Goal: Task Accomplishment & Management: Use online tool/utility

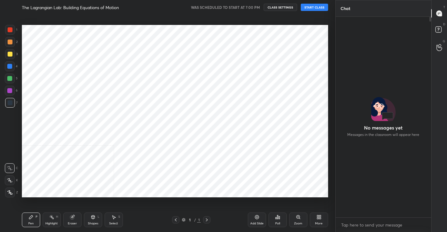
scroll to position [2, 2]
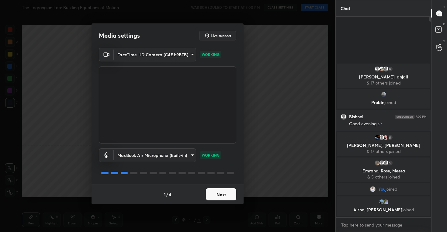
click at [222, 194] on button "Next" at bounding box center [221, 194] width 30 height 12
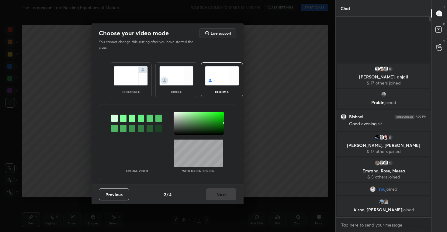
click at [173, 71] on img at bounding box center [176, 75] width 34 height 19
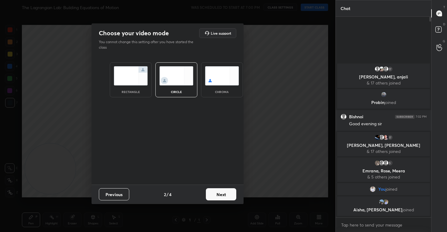
click at [225, 191] on button "Next" at bounding box center [221, 194] width 30 height 12
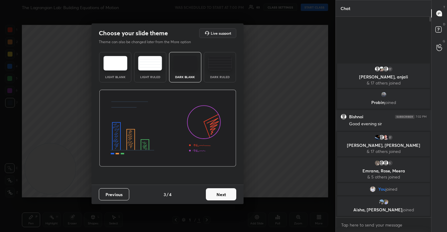
click at [226, 190] on button "Next" at bounding box center [221, 194] width 30 height 12
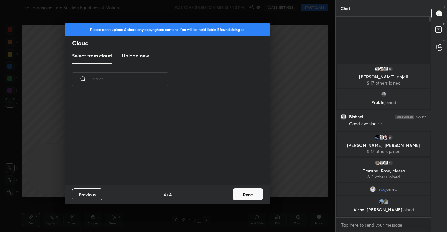
click at [134, 54] on h3 "Upload new" at bounding box center [135, 55] width 27 height 7
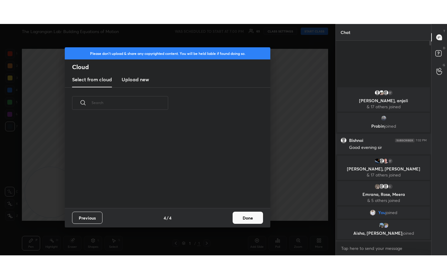
scroll to position [0, 0]
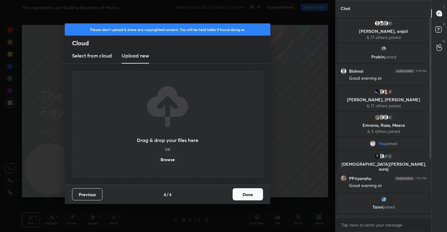
click at [165, 160] on label "Browse" at bounding box center [167, 160] width 27 height 10
click at [154, 160] on input "Browse" at bounding box center [154, 160] width 0 height 10
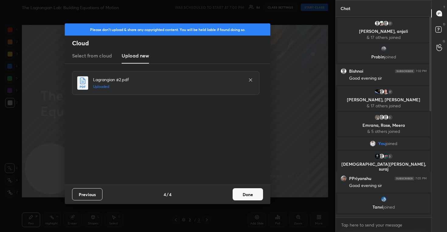
click at [253, 193] on button "Done" at bounding box center [247, 194] width 30 height 12
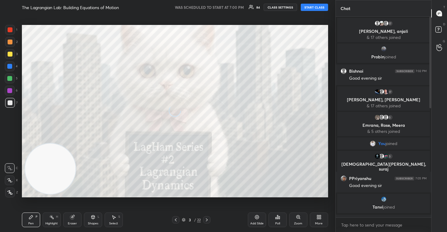
click at [8, 179] on icon at bounding box center [9, 180] width 5 height 4
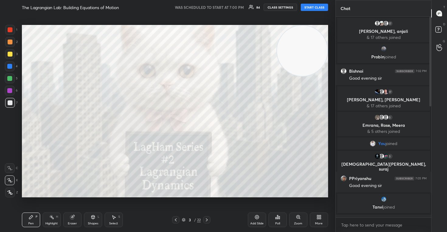
drag, startPoint x: 38, startPoint y: 178, endPoint x: 334, endPoint y: 17, distance: 337.4
click at [334, 17] on div "1 2 3 4 5 6 7 C X Z C X Z E E Erase all H H The Lagrangian Lab: Building Equati…" at bounding box center [167, 116] width 335 height 232
click at [310, 6] on button "START CLASS" at bounding box center [313, 7] width 27 height 7
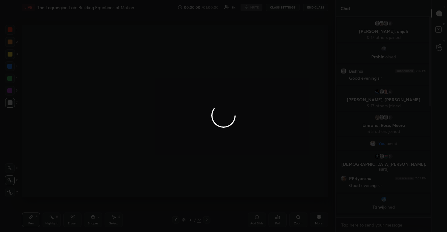
type textarea "x"
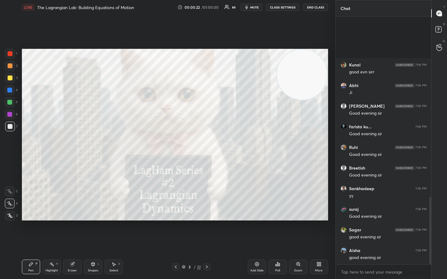
scroll to position [663, 0]
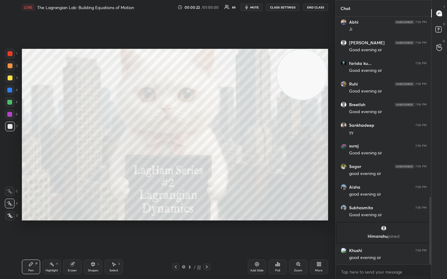
click at [359, 231] on body "1 2 3 4 5 6 7 C X Z C X Z E E Erase all H H LIVE The Lagrangian Lab: Building E…" at bounding box center [223, 139] width 447 height 279
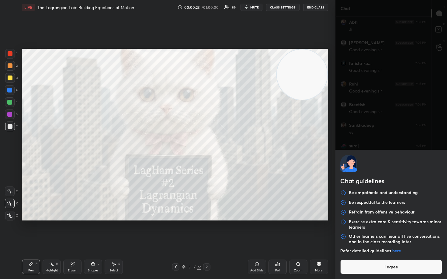
click at [360, 231] on button "I agree" at bounding box center [391, 267] width 102 height 15
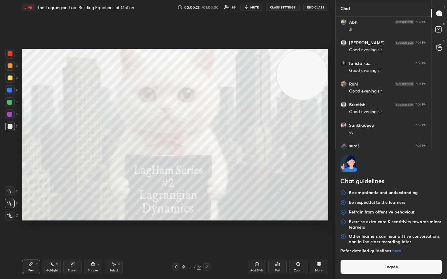
type textarea "x"
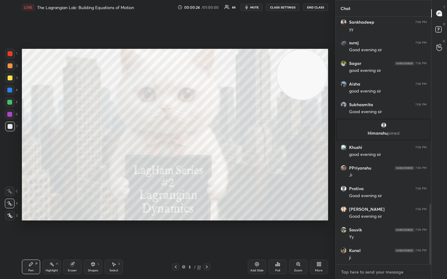
click at [358, 231] on textarea at bounding box center [383, 273] width 86 height 10
type textarea "T"
type textarea "x"
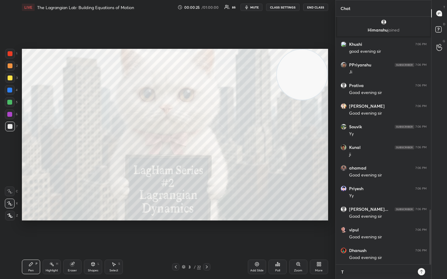
scroll to position [931, 0]
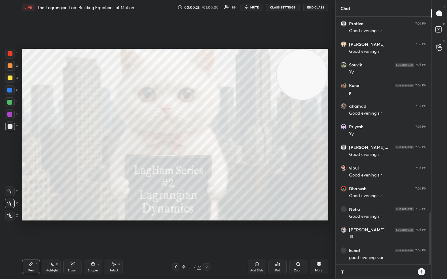
type textarea "Te"
type textarea "x"
type textarea "Tel"
type textarea "x"
type textarea "Tele"
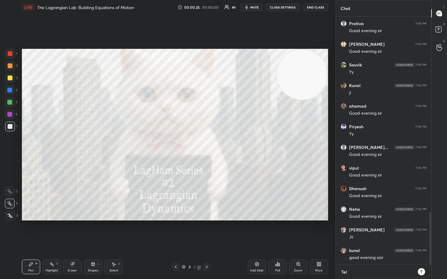
type textarea "x"
type textarea "Teleg"
type textarea "x"
type textarea "Telegr"
type textarea "x"
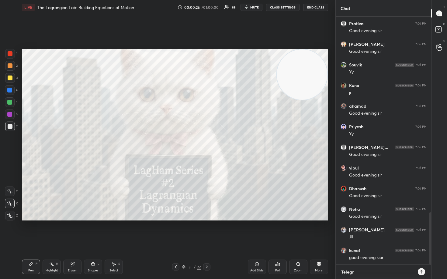
type textarea "Telegra"
type textarea "x"
type textarea "Telegram"
type textarea "x"
type textarea "Telegram"
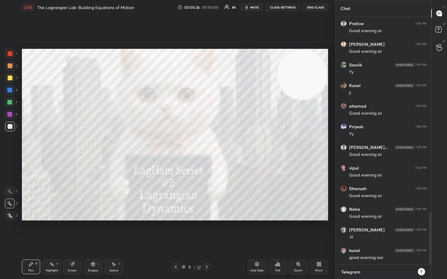
type textarea "x"
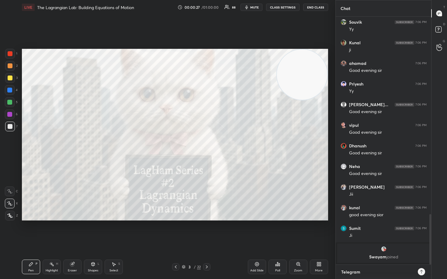
type textarea "Telegram t"
type textarea "x"
type textarea "Telegram t."
type textarea "x"
type textarea "Telegram t.m"
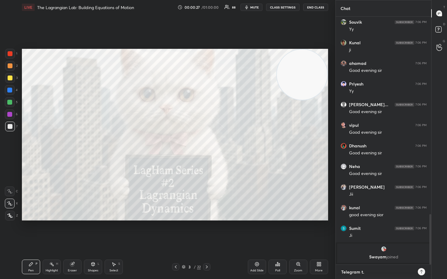
type textarea "x"
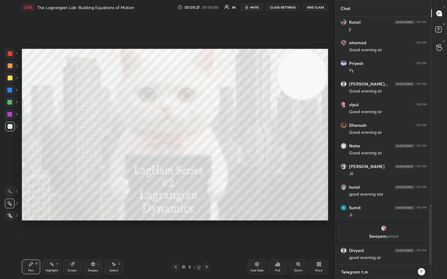
type textarea "Telegram t.me"
type textarea "x"
type textarea "Telegram t.me/"
type textarea "x"
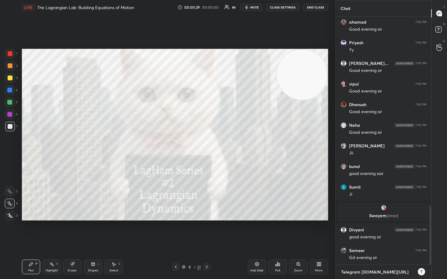
type textarea "Telegram t.me/s"
type textarea "x"
type textarea "Telegram t.me/so"
type textarea "x"
type textarea "Telegram t.me/sop"
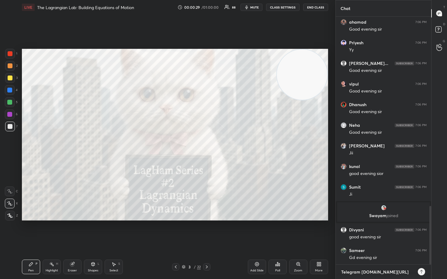
type textarea "x"
type textarea "Telegram t.me/soph"
type textarea "x"
type textarea "Telegram t.me/sophy"
type textarea "x"
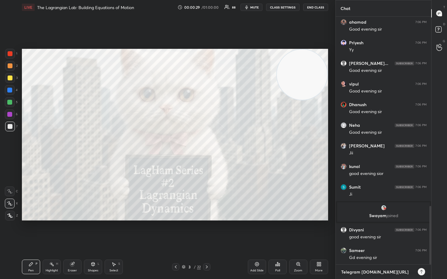
type textarea "Telegram t.me/sophys"
type textarea "x"
type textarea "Telegram t.me/sophysi"
type textarea "x"
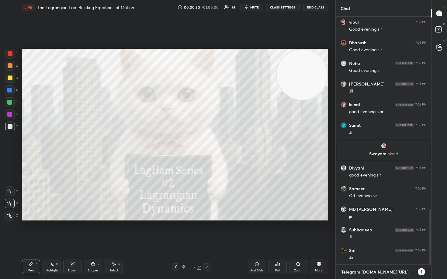
type textarea "Telegram t.me/sophysic"
type textarea "x"
type textarea "Telegram t.me/sophysics"
type textarea "x"
type textarea "Telegram t.me/sophysics9"
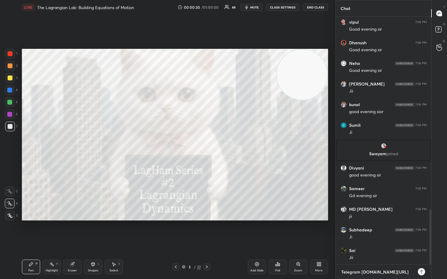
type textarea "x"
type textarea "Telegram t.me/sophysics99"
type textarea "x"
type textarea "Telegram t.me/sophysics991"
type textarea "x"
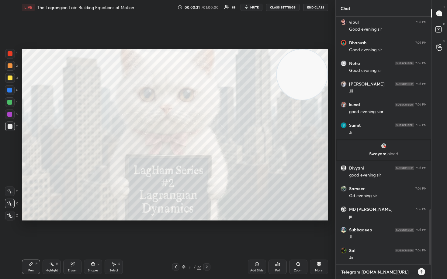
scroll to position [906, 0]
type textarea "Telegram t.me/sophysics9911"
type textarea "x"
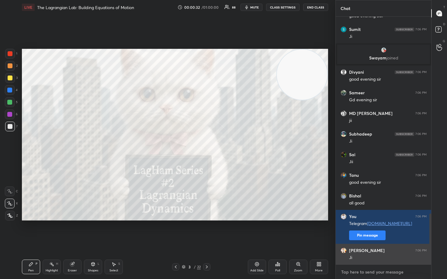
scroll to position [982, 0]
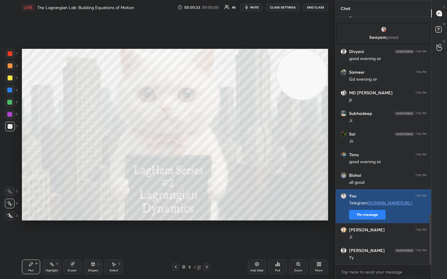
click at [363, 212] on button "Pin message" at bounding box center [367, 215] width 36 height 10
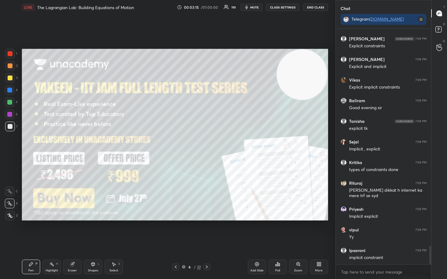
scroll to position [2717, 0]
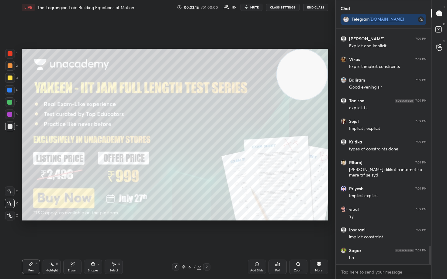
click at [256, 231] on icon at bounding box center [256, 264] width 5 height 5
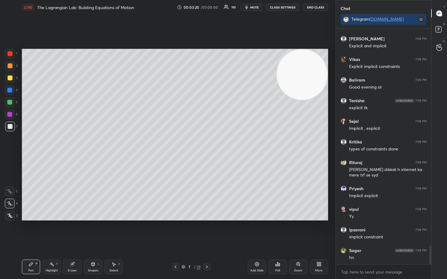
scroll to position [2740, 0]
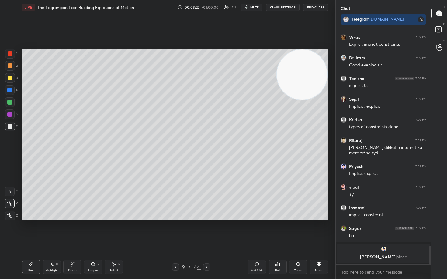
click at [9, 79] on div at bounding box center [10, 78] width 5 height 5
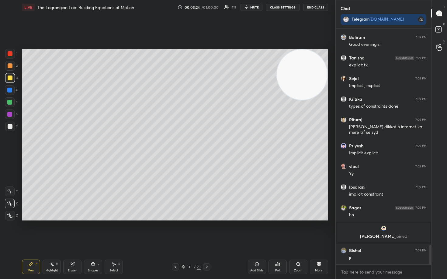
click at [10, 67] on div at bounding box center [10, 65] width 5 height 5
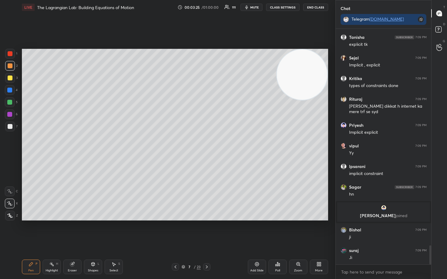
click at [9, 126] on div at bounding box center [10, 126] width 5 height 5
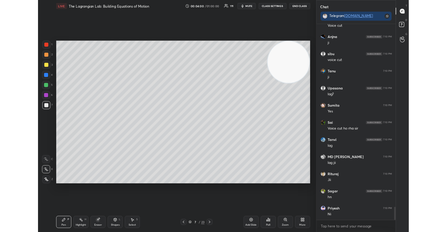
scroll to position [187, 94]
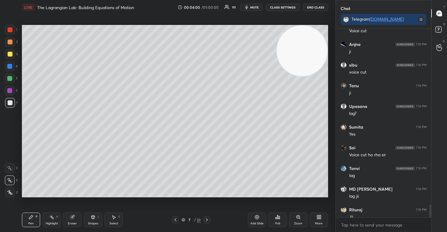
type textarea "x"
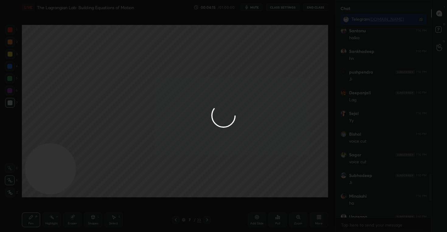
scroll to position [838, 0]
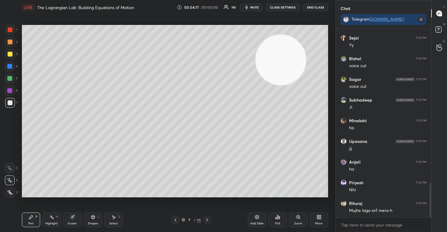
drag, startPoint x: 46, startPoint y: 180, endPoint x: 318, endPoint y: 56, distance: 298.5
click at [306, 56] on video at bounding box center [280, 60] width 50 height 50
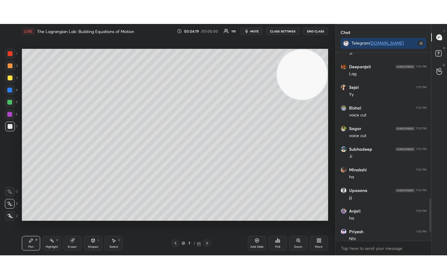
scroll to position [2, 2]
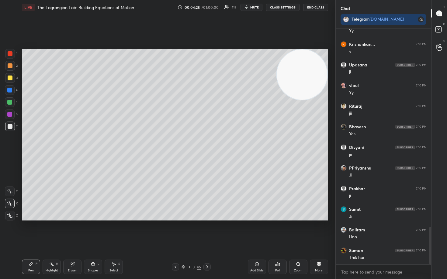
click at [10, 77] on div at bounding box center [10, 78] width 5 height 5
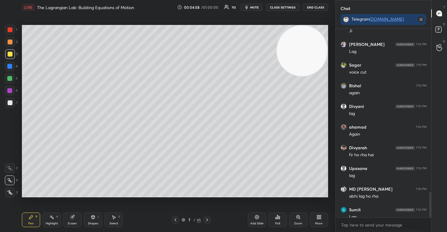
type textarea "x"
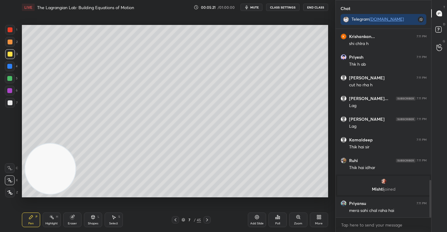
scroll to position [760, 0]
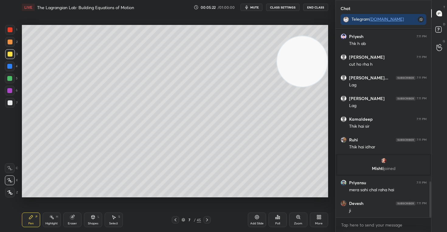
drag, startPoint x: 49, startPoint y: 174, endPoint x: 314, endPoint y: 63, distance: 287.3
click at [314, 63] on video at bounding box center [302, 61] width 50 height 50
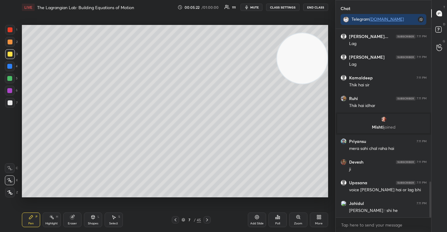
click at [314, 63] on video at bounding box center [302, 58] width 50 height 50
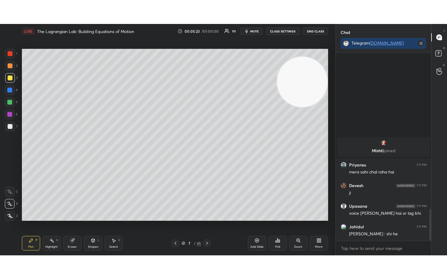
scroll to position [926, 0]
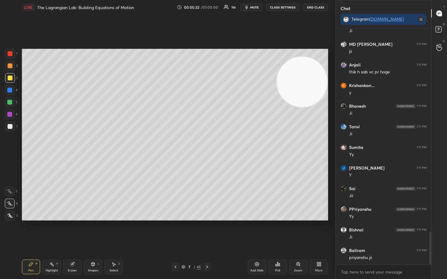
click at [11, 53] on div at bounding box center [10, 53] width 5 height 5
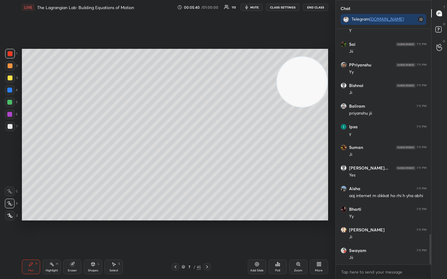
click at [9, 126] on div at bounding box center [10, 126] width 5 height 5
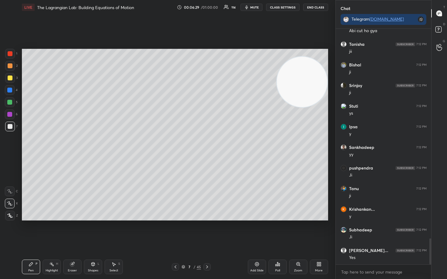
scroll to position [1893, 0]
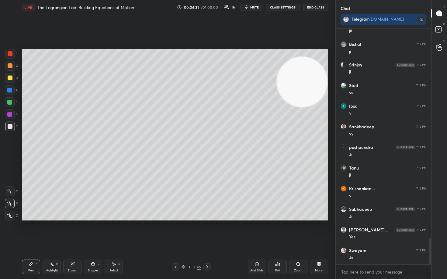
click at [9, 79] on div at bounding box center [10, 78] width 5 height 5
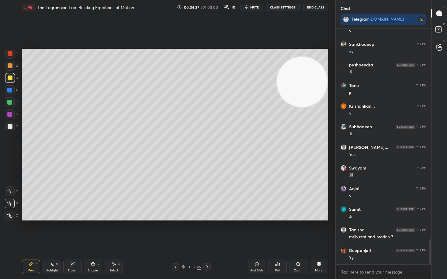
scroll to position [2, 2]
click at [281, 7] on button "CLASS SETTINGS" at bounding box center [282, 7] width 33 height 7
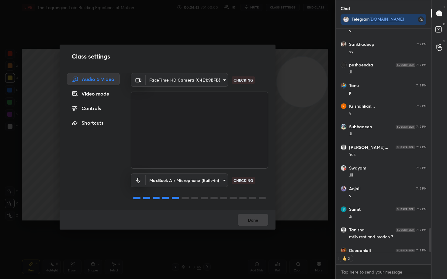
click at [93, 111] on div "Controls" at bounding box center [93, 108] width 53 height 12
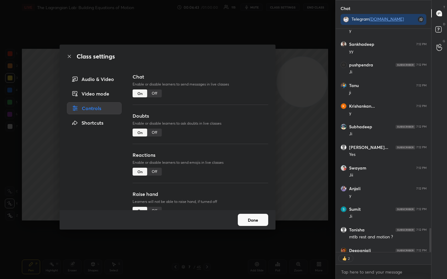
click at [154, 174] on div "Off" at bounding box center [154, 172] width 15 height 8
click at [258, 221] on button "Done" at bounding box center [253, 220] width 30 height 12
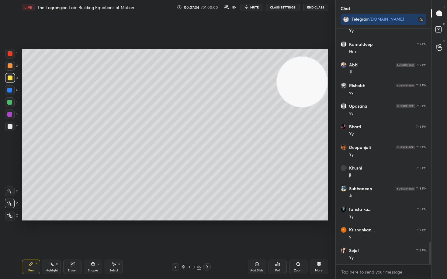
scroll to position [2224, 0]
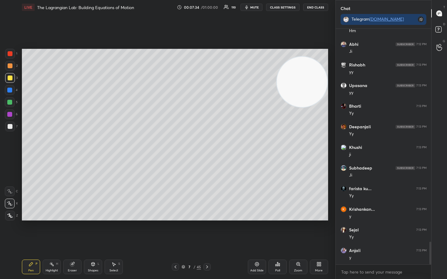
drag, startPoint x: 9, startPoint y: 127, endPoint x: 16, endPoint y: 123, distance: 8.6
click at [8, 127] on div at bounding box center [10, 126] width 5 height 5
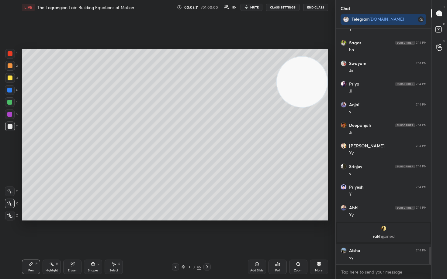
scroll to position [2907, 0]
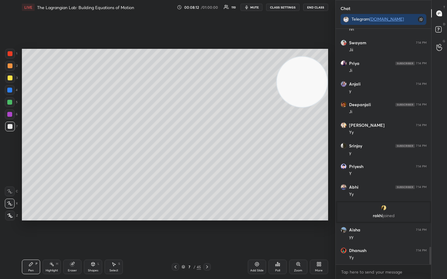
click at [9, 66] on div at bounding box center [10, 65] width 5 height 5
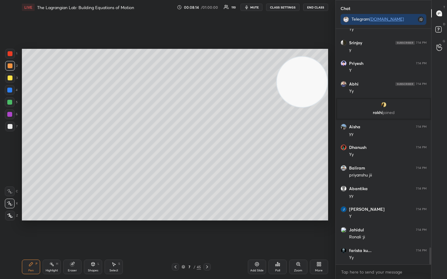
click at [255, 231] on icon at bounding box center [256, 264] width 5 height 5
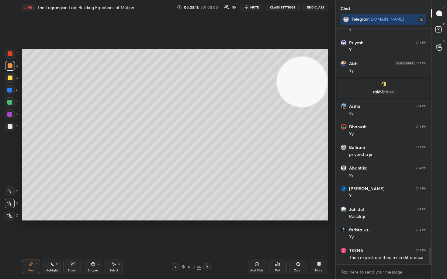
drag, startPoint x: 302, startPoint y: 81, endPoint x: 302, endPoint y: 71, distance: 10.6
click at [303, 74] on video at bounding box center [301, 82] width 50 height 50
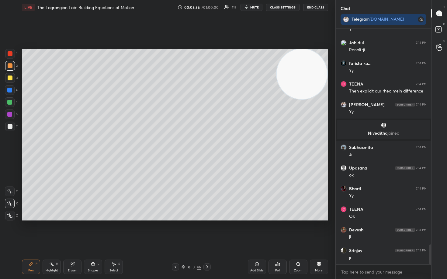
scroll to position [2574, 0]
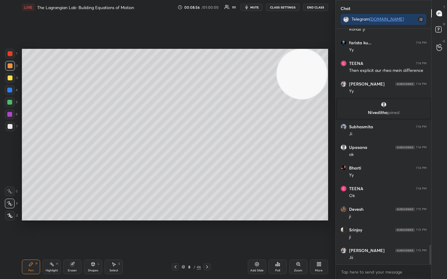
click at [12, 77] on div at bounding box center [10, 78] width 5 height 5
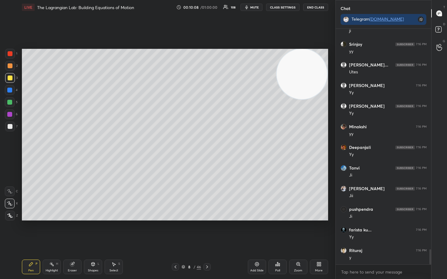
scroll to position [3467, 0]
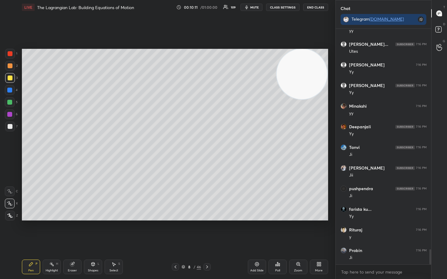
click at [11, 127] on div at bounding box center [10, 126] width 5 height 5
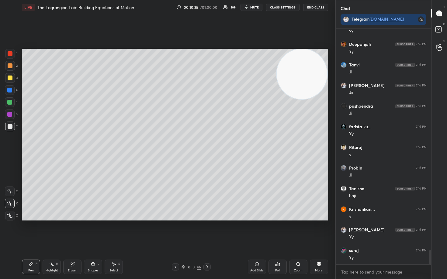
scroll to position [3571, 0]
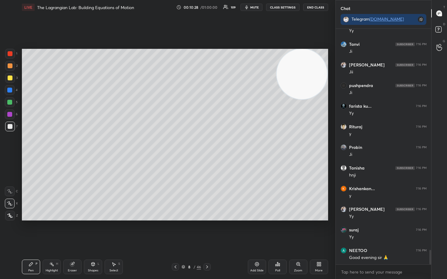
click at [11, 79] on div at bounding box center [10, 78] width 5 height 5
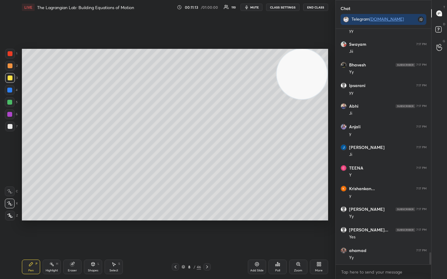
scroll to position [4336, 0]
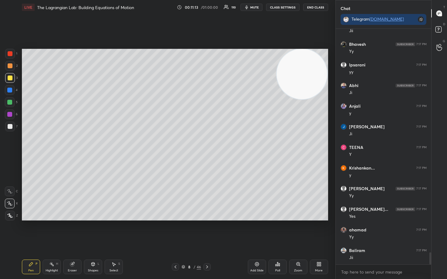
click at [10, 65] on div at bounding box center [10, 65] width 5 height 5
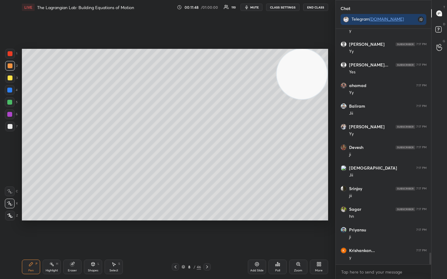
scroll to position [4502, 0]
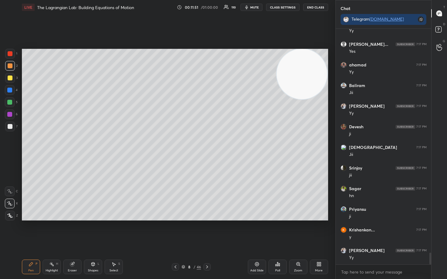
drag, startPoint x: 11, startPoint y: 125, endPoint x: 16, endPoint y: 134, distance: 10.3
click at [10, 126] on div at bounding box center [10, 126] width 5 height 5
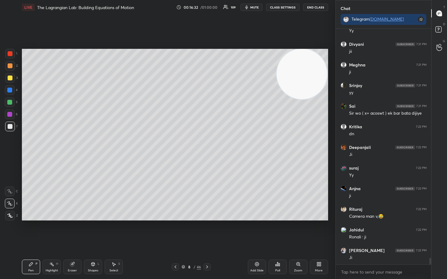
scroll to position [8132, 0]
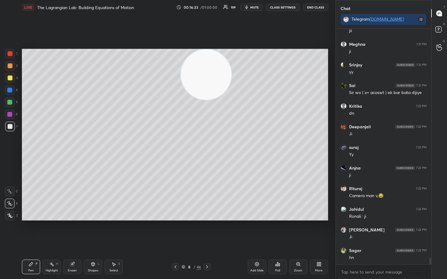
drag, startPoint x: 292, startPoint y: 77, endPoint x: 182, endPoint y: 78, distance: 110.0
click at [185, 78] on video at bounding box center [206, 75] width 50 height 50
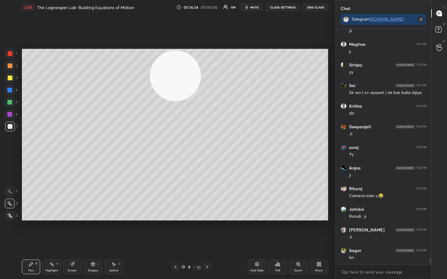
scroll to position [8153, 0]
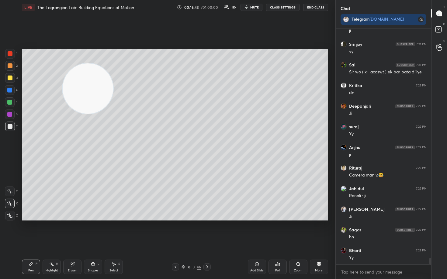
drag, startPoint x: 131, startPoint y: 85, endPoint x: 92, endPoint y: 91, distance: 39.0
click at [90, 91] on video at bounding box center [88, 88] width 50 height 50
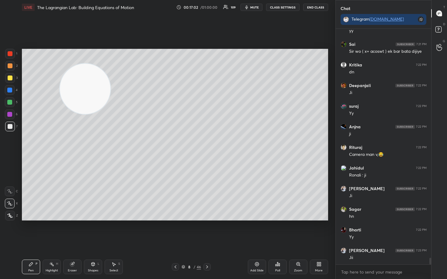
scroll to position [8196, 0]
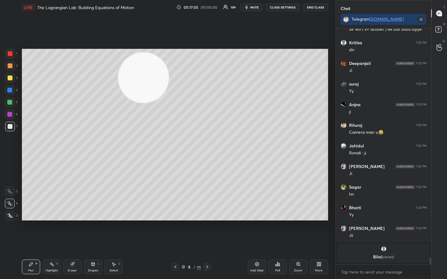
drag, startPoint x: 125, startPoint y: 88, endPoint x: 273, endPoint y: 78, distance: 147.4
click at [169, 78] on video at bounding box center [143, 78] width 50 height 50
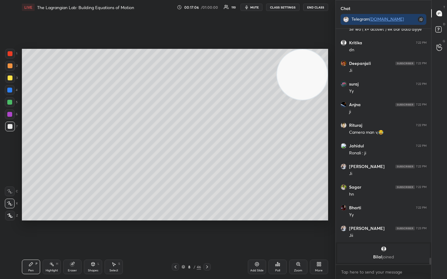
drag, startPoint x: 257, startPoint y: 80, endPoint x: 311, endPoint y: 62, distance: 57.1
click at [309, 63] on video at bounding box center [302, 75] width 50 height 50
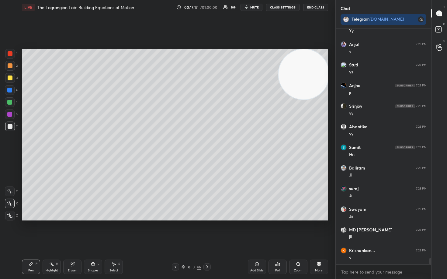
scroll to position [8436, 0]
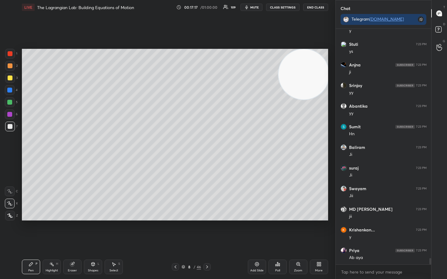
drag, startPoint x: 255, startPoint y: 264, endPoint x: 256, endPoint y: 261, distance: 3.3
click at [255, 231] on icon at bounding box center [256, 264] width 5 height 5
click at [9, 77] on div at bounding box center [10, 78] width 5 height 5
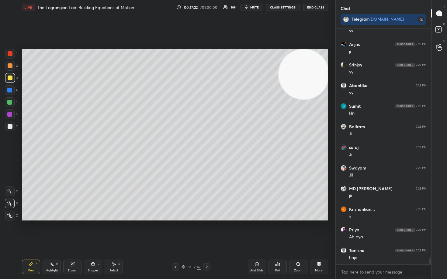
scroll to position [8478, 0]
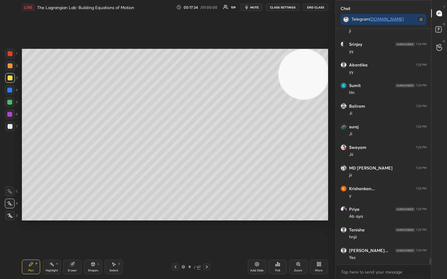
click at [11, 126] on div at bounding box center [10, 126] width 5 height 5
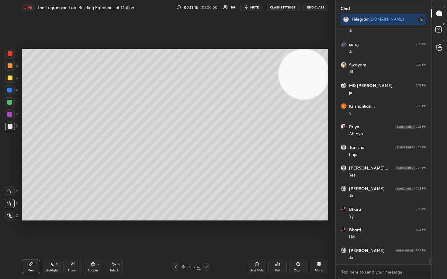
scroll to position [8581, 0]
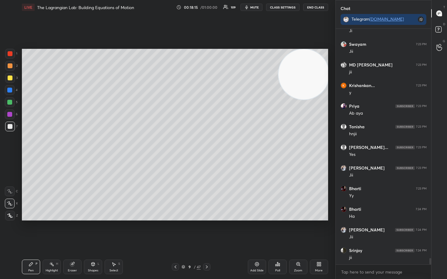
click at [9, 79] on div at bounding box center [10, 78] width 5 height 5
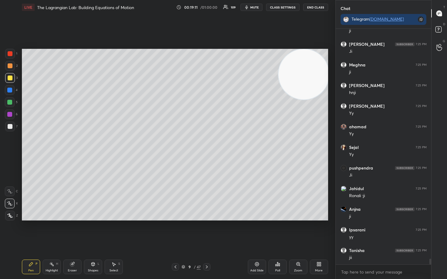
scroll to position [9605, 0]
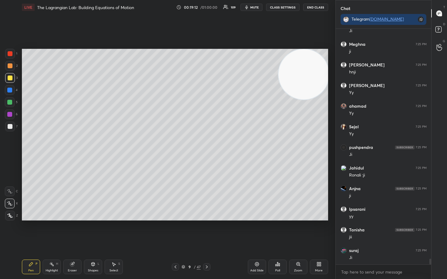
click at [255, 231] on icon at bounding box center [256, 264] width 5 height 5
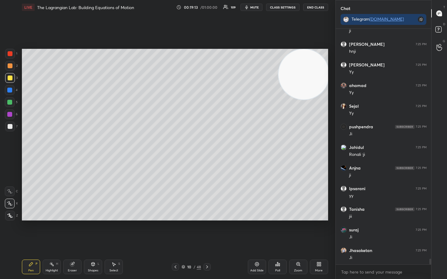
drag, startPoint x: 9, startPoint y: 127, endPoint x: 18, endPoint y: 122, distance: 10.7
click at [9, 127] on div at bounding box center [10, 126] width 5 height 5
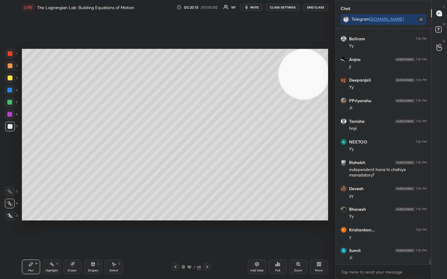
scroll to position [10628, 0]
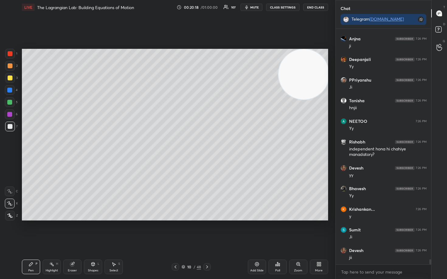
drag, startPoint x: 10, startPoint y: 76, endPoint x: 17, endPoint y: 88, distance: 14.3
click at [9, 76] on div at bounding box center [10, 78] width 5 height 5
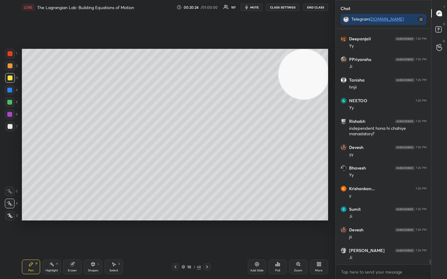
scroll to position [10669, 0]
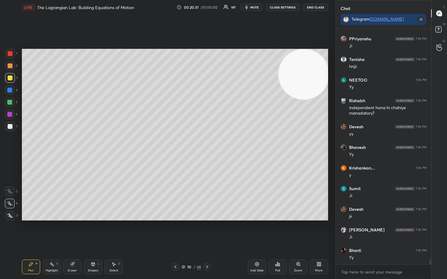
click at [9, 127] on div at bounding box center [10, 126] width 5 height 5
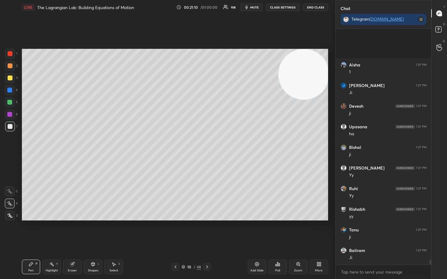
scroll to position [11372, 0]
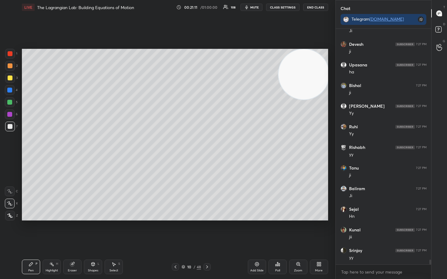
drag, startPoint x: 258, startPoint y: 264, endPoint x: 259, endPoint y: 257, distance: 7.0
click at [258, 231] on icon at bounding box center [257, 265] width 4 height 4
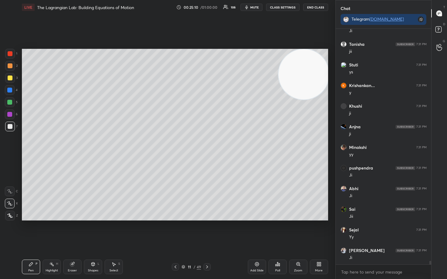
scroll to position [15188, 0]
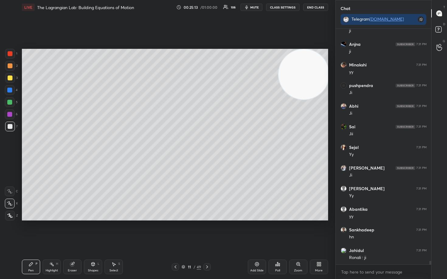
click at [255, 231] on icon at bounding box center [256, 264] width 5 height 5
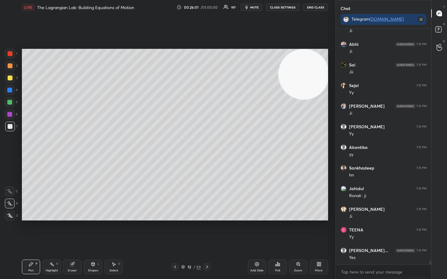
scroll to position [15333, 0]
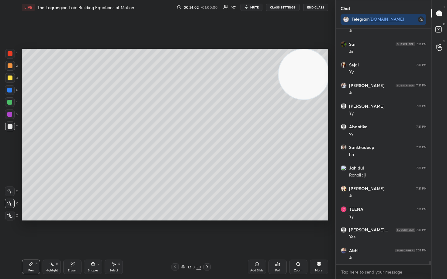
click at [9, 77] on div at bounding box center [10, 78] width 5 height 5
drag, startPoint x: 8, startPoint y: 126, endPoint x: 16, endPoint y: 129, distance: 8.7
click at [9, 126] on div at bounding box center [10, 126] width 5 height 5
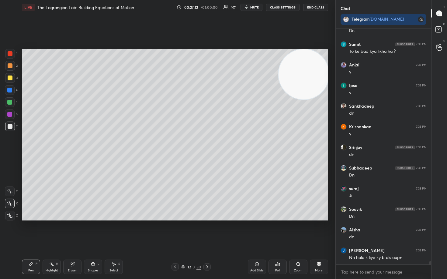
scroll to position [15870, 0]
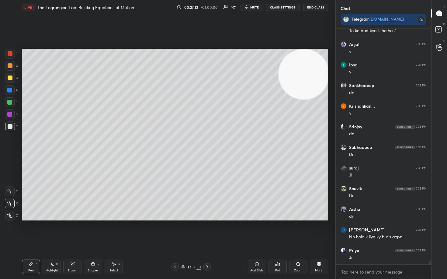
drag, startPoint x: 70, startPoint y: 269, endPoint x: 79, endPoint y: 233, distance: 36.5
click at [70, 231] on div "Eraser" at bounding box center [72, 267] width 18 height 15
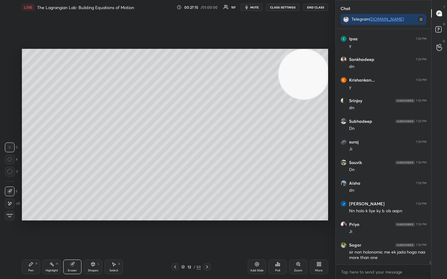
scroll to position [15917, 0]
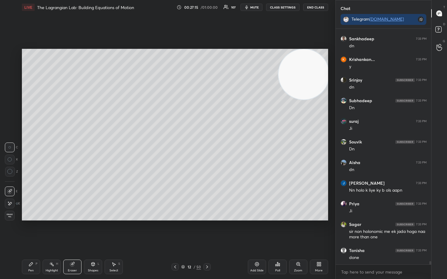
click at [30, 231] on icon at bounding box center [31, 265] width 4 height 4
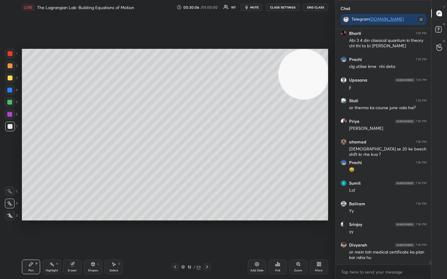
scroll to position [18620, 0]
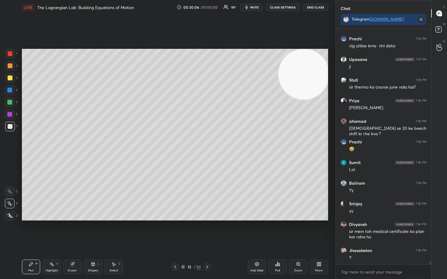
click at [256, 231] on icon at bounding box center [256, 264] width 5 height 5
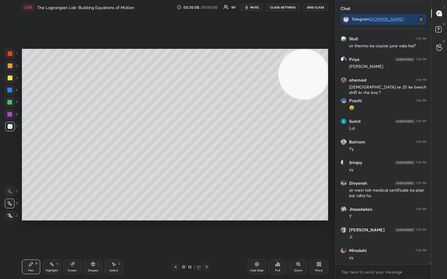
click at [10, 79] on div at bounding box center [10, 78] width 5 height 5
click at [10, 128] on div at bounding box center [10, 126] width 5 height 5
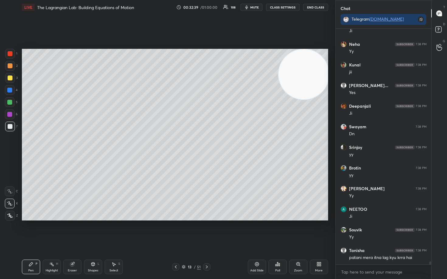
scroll to position [18591, 0]
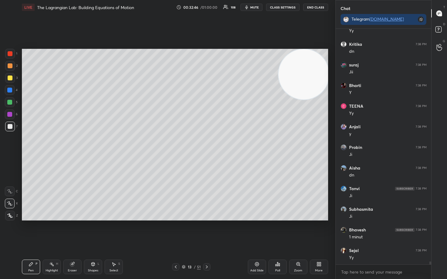
click at [255, 231] on icon at bounding box center [256, 264] width 5 height 5
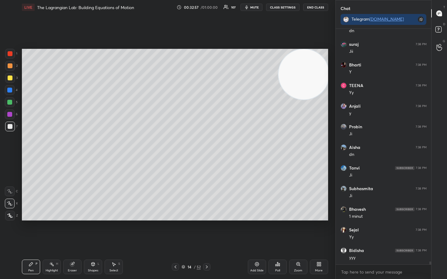
click at [9, 79] on div at bounding box center [10, 78] width 5 height 5
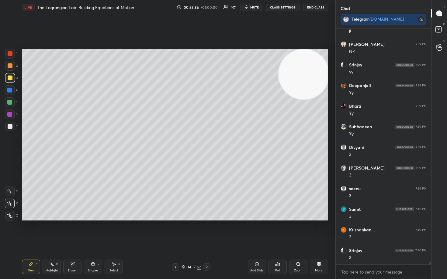
scroll to position [20223, 0]
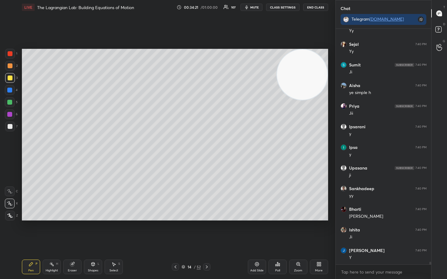
drag, startPoint x: 311, startPoint y: 76, endPoint x: 165, endPoint y: 80, distance: 145.6
click at [277, 80] on video at bounding box center [302, 75] width 50 height 50
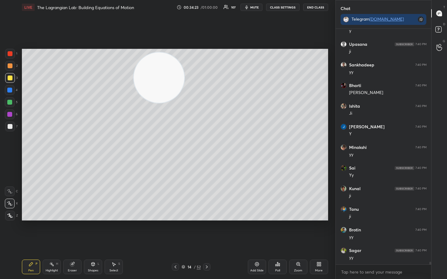
click at [254, 231] on icon at bounding box center [256, 264] width 5 height 5
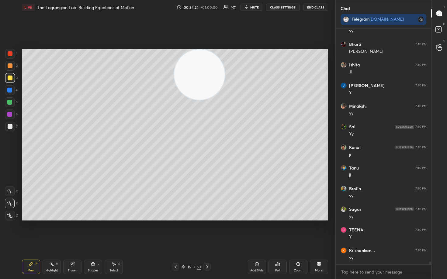
drag, startPoint x: 155, startPoint y: 83, endPoint x: 266, endPoint y: 73, distance: 111.6
click at [225, 73] on video at bounding box center [199, 75] width 50 height 50
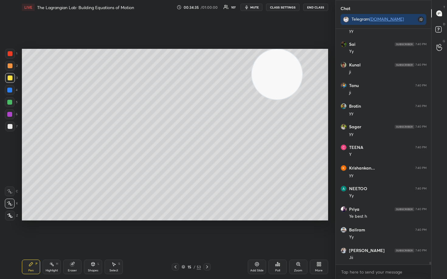
click at [7, 127] on div at bounding box center [10, 127] width 10 height 10
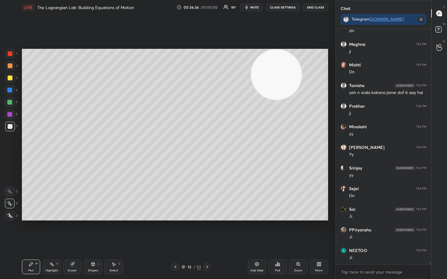
drag, startPoint x: 279, startPoint y: 77, endPoint x: 171, endPoint y: 69, distance: 108.4
click at [251, 71] on video at bounding box center [276, 75] width 50 height 50
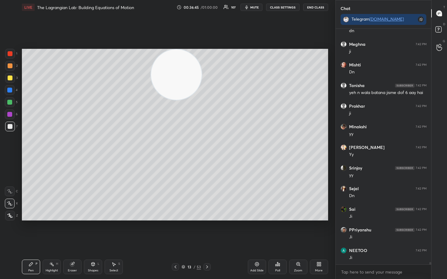
click at [9, 80] on div at bounding box center [10, 78] width 5 height 5
drag, startPoint x: 181, startPoint y: 86, endPoint x: 279, endPoint y: 74, distance: 98.8
click at [208, 66] on video at bounding box center [183, 75] width 50 height 50
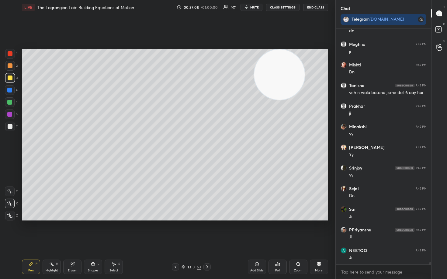
drag, startPoint x: 268, startPoint y: 84, endPoint x: 296, endPoint y: 60, distance: 36.6
click at [294, 68] on video at bounding box center [279, 75] width 50 height 50
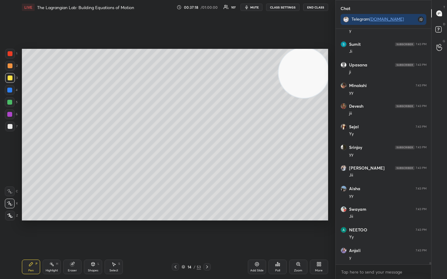
scroll to position [23183, 0]
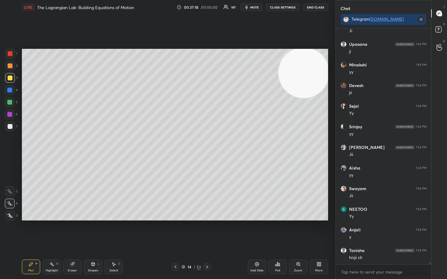
drag, startPoint x: 7, startPoint y: 52, endPoint x: 20, endPoint y: 60, distance: 15.3
click at [7, 53] on div at bounding box center [10, 54] width 10 height 10
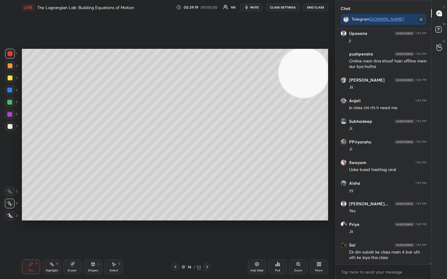
scroll to position [26102, 0]
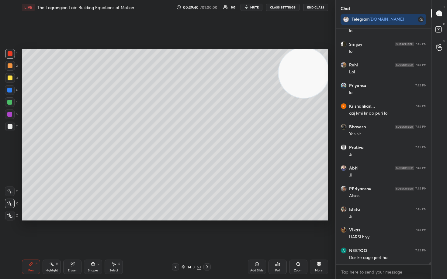
drag, startPoint x: 297, startPoint y: 76, endPoint x: 307, endPoint y: 64, distance: 15.3
click at [306, 65] on video at bounding box center [303, 73] width 50 height 50
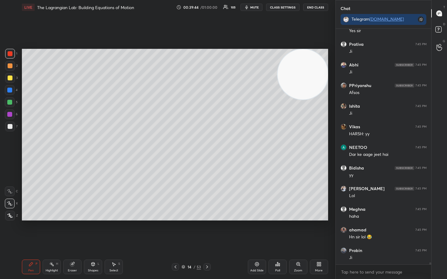
click at [255, 231] on icon at bounding box center [256, 264] width 5 height 5
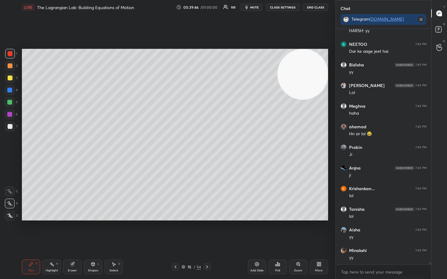
click at [10, 77] on div at bounding box center [10, 78] width 5 height 5
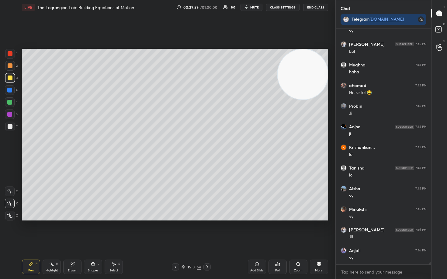
scroll to position [26763, 0]
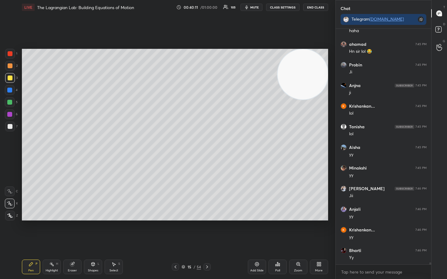
click at [9, 64] on div at bounding box center [10, 65] width 5 height 5
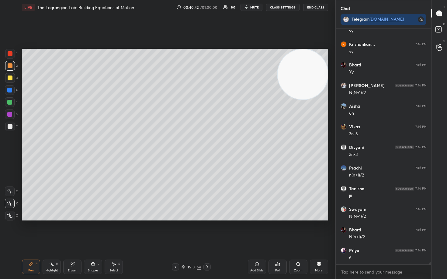
scroll to position [26991, 0]
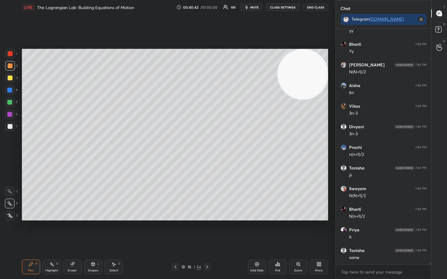
click at [70, 231] on icon at bounding box center [72, 265] width 4 height 4
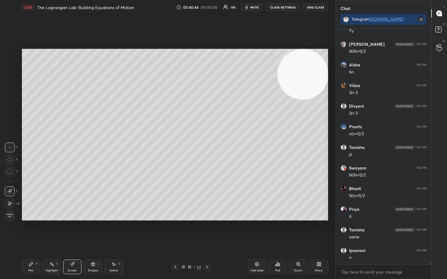
click at [7, 169] on div at bounding box center [10, 172] width 10 height 10
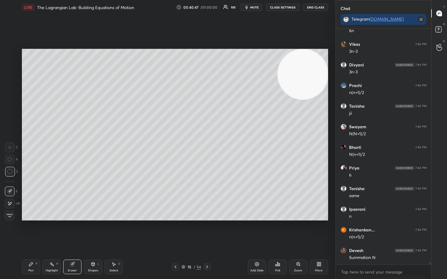
scroll to position [27073, 0]
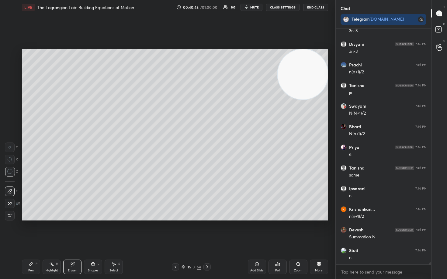
drag, startPoint x: 31, startPoint y: 264, endPoint x: 30, endPoint y: 260, distance: 3.7
click at [31, 231] on icon at bounding box center [31, 265] width 4 height 4
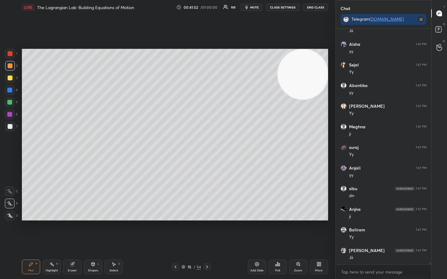
scroll to position [28147, 0]
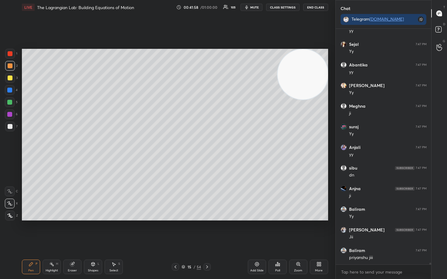
click at [256, 231] on icon at bounding box center [256, 264] width 5 height 5
click at [9, 78] on div at bounding box center [10, 78] width 5 height 5
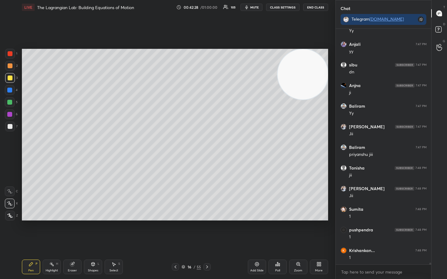
scroll to position [28271, 0]
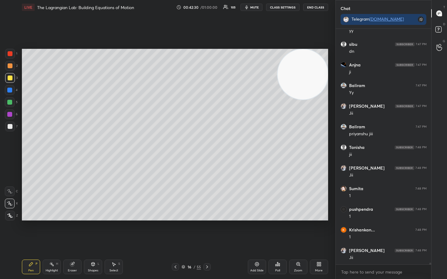
click at [11, 126] on div at bounding box center [10, 126] width 5 height 5
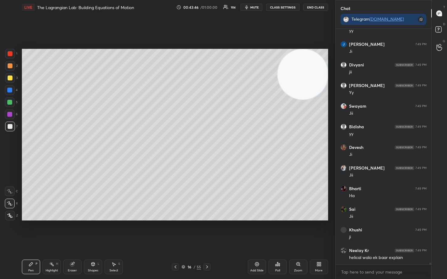
scroll to position [29346, 0]
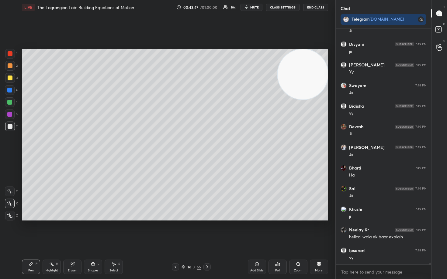
drag, startPoint x: 11, startPoint y: 66, endPoint x: 17, endPoint y: 69, distance: 7.1
click at [11, 67] on div at bounding box center [10, 65] width 5 height 5
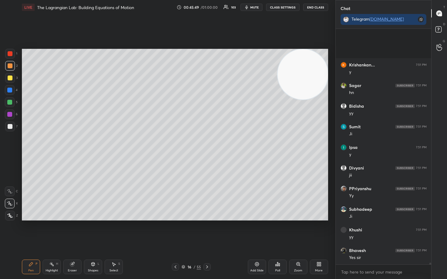
scroll to position [31184, 0]
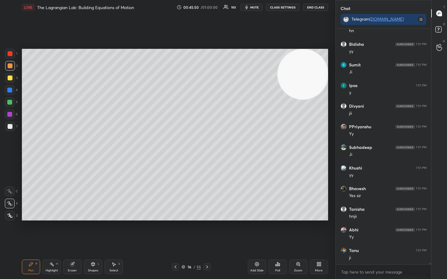
click at [254, 231] on div "Add Slide" at bounding box center [257, 267] width 18 height 15
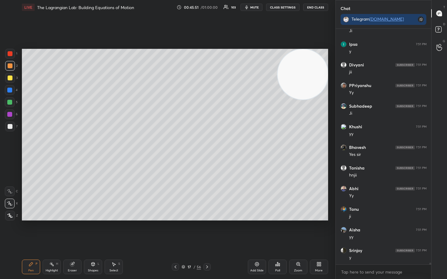
click at [7, 80] on div at bounding box center [10, 78] width 10 height 10
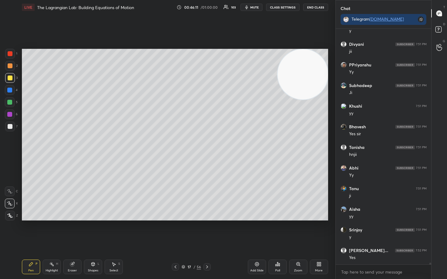
click at [10, 68] on div at bounding box center [10, 65] width 5 height 5
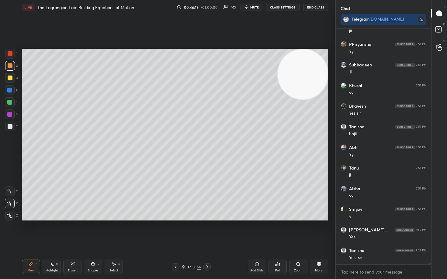
scroll to position [31288, 0]
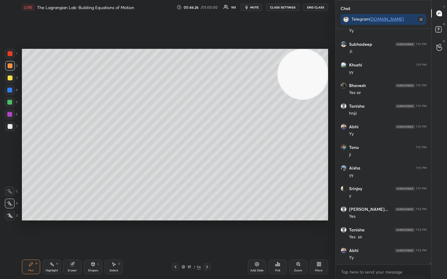
click at [10, 127] on div at bounding box center [10, 126] width 5 height 5
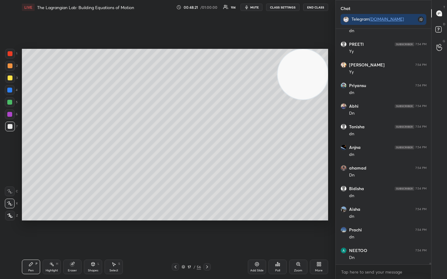
scroll to position [32734, 0]
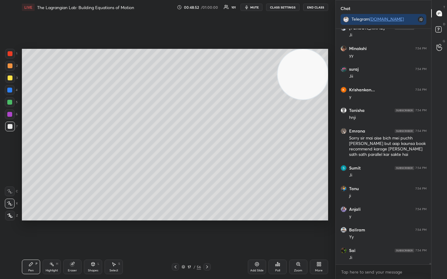
click at [9, 65] on div at bounding box center [10, 65] width 5 height 5
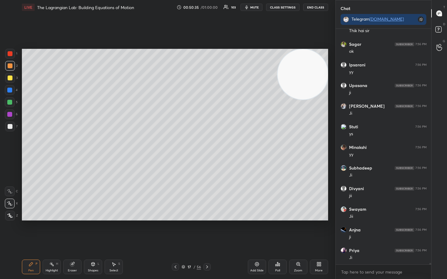
scroll to position [34140, 0]
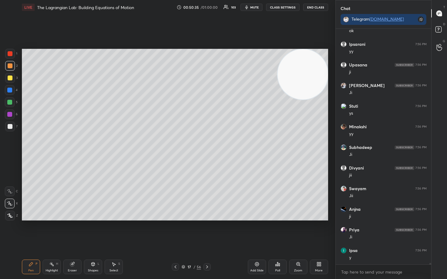
click at [256, 231] on icon at bounding box center [256, 264] width 5 height 5
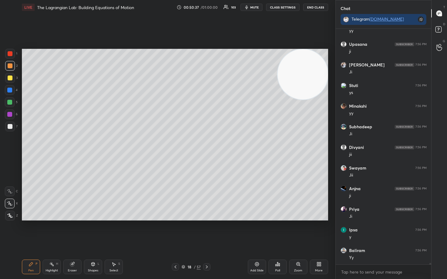
click at [10, 77] on div at bounding box center [10, 78] width 5 height 5
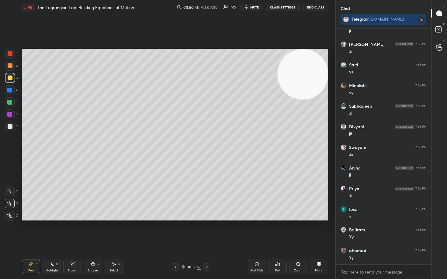
click at [9, 128] on div at bounding box center [10, 126] width 5 height 5
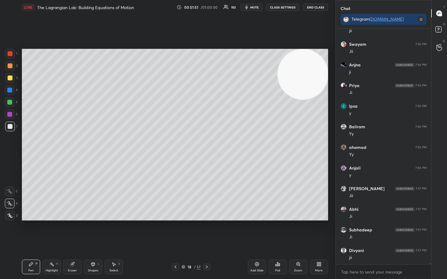
scroll to position [34305, 0]
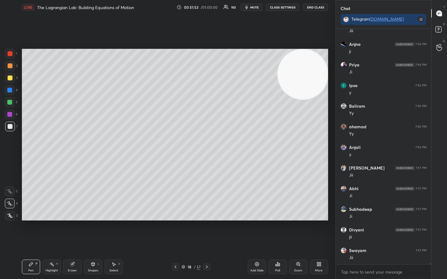
drag, startPoint x: 11, startPoint y: 76, endPoint x: 6, endPoint y: 77, distance: 4.3
click at [9, 77] on div at bounding box center [10, 78] width 5 height 5
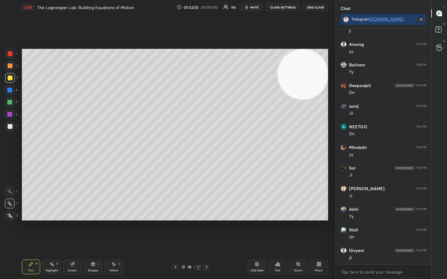
scroll to position [35529, 0]
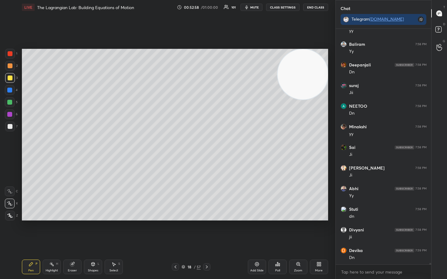
click at [257, 231] on icon at bounding box center [256, 264] width 5 height 5
click at [9, 127] on div at bounding box center [10, 126] width 5 height 5
click at [10, 78] on div at bounding box center [10, 78] width 5 height 5
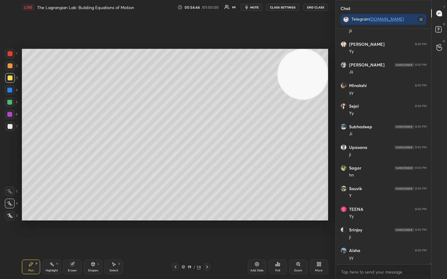
scroll to position [36769, 0]
drag, startPoint x: 256, startPoint y: 265, endPoint x: 254, endPoint y: 261, distance: 4.1
click at [255, 231] on icon at bounding box center [256, 264] width 5 height 5
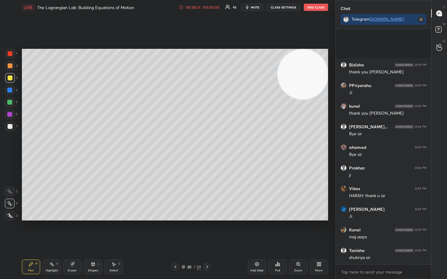
scroll to position [40891, 0]
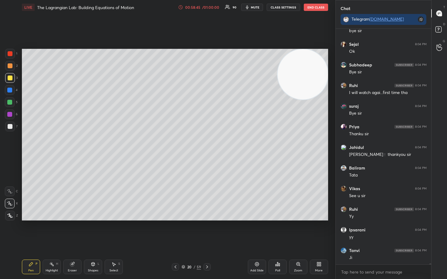
click at [317, 8] on button "End Class" at bounding box center [315, 7] width 24 height 7
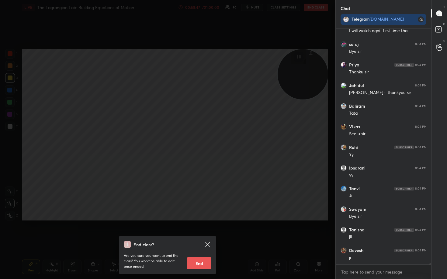
click at [200, 231] on button "End" at bounding box center [199, 264] width 24 height 12
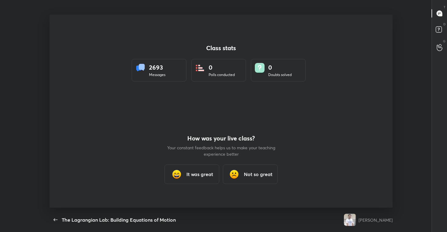
type textarea "x"
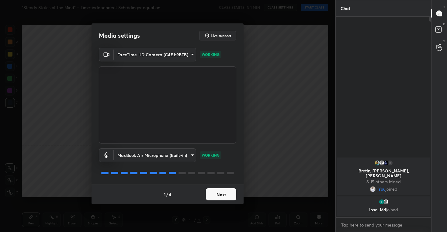
click at [217, 194] on button "Next" at bounding box center [221, 194] width 30 height 12
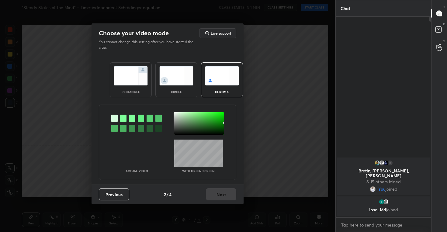
click at [179, 75] on img at bounding box center [176, 75] width 34 height 19
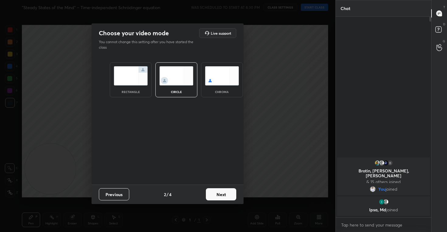
click at [213, 193] on button "Next" at bounding box center [221, 194] width 30 height 12
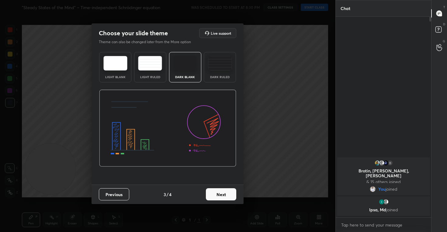
click at [224, 197] on button "Next" at bounding box center [221, 194] width 30 height 12
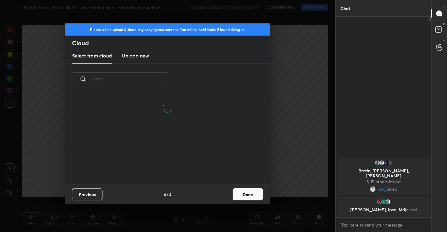
click at [135, 57] on h3 "Upload new" at bounding box center [135, 55] width 27 height 7
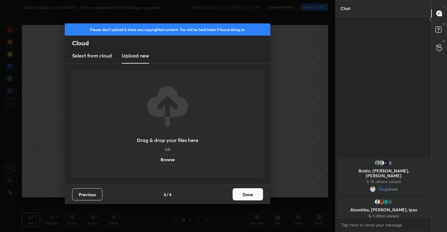
click at [166, 159] on label "Browse" at bounding box center [167, 160] width 27 height 10
click at [154, 159] on input "Browse" at bounding box center [154, 160] width 0 height 10
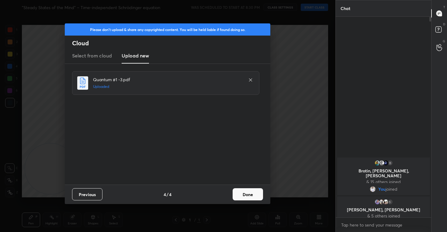
click at [251, 193] on button "Done" at bounding box center [247, 194] width 30 height 12
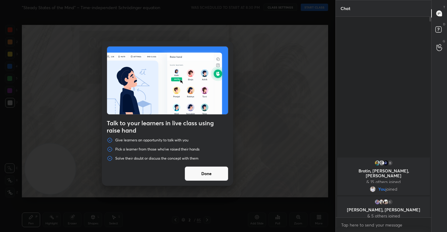
click at [9, 180] on div "Talk to your learners in live class using raise hand Give learners an opportuni…" at bounding box center [167, 116] width 335 height 232
click at [197, 175] on button "Done" at bounding box center [206, 173] width 44 height 15
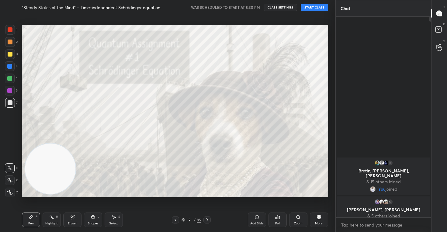
type textarea "x"
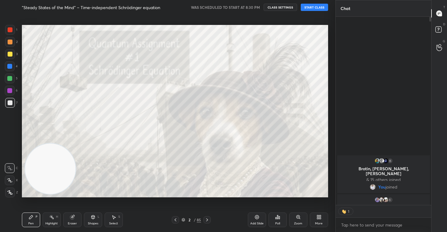
scroll to position [2, 2]
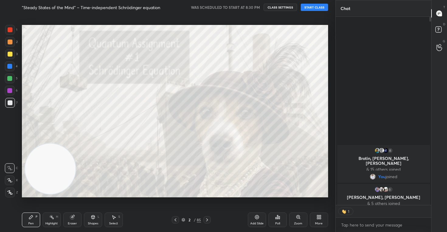
click at [8, 181] on icon at bounding box center [9, 180] width 5 height 4
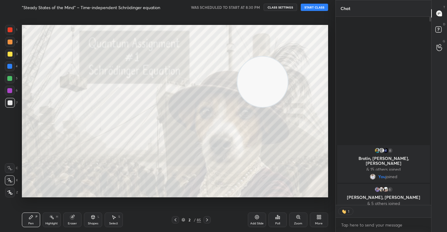
drag, startPoint x: 44, startPoint y: 177, endPoint x: 289, endPoint y: 78, distance: 263.2
click at [287, 78] on video at bounding box center [262, 82] width 50 height 50
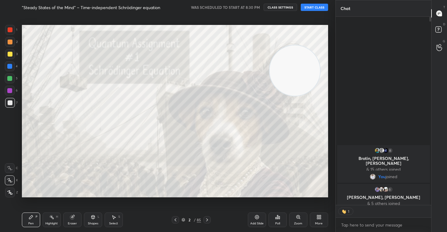
click at [281, 9] on button "CLASS SETTINGS" at bounding box center [279, 7] width 33 height 7
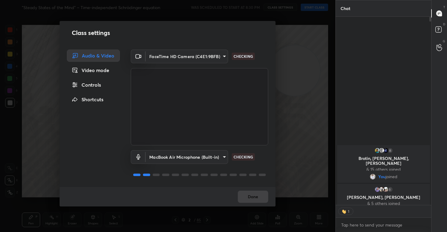
click at [98, 82] on div "Controls" at bounding box center [93, 85] width 53 height 12
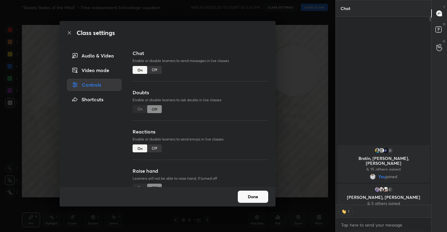
click at [154, 150] on div "Off" at bounding box center [154, 148] width 15 height 8
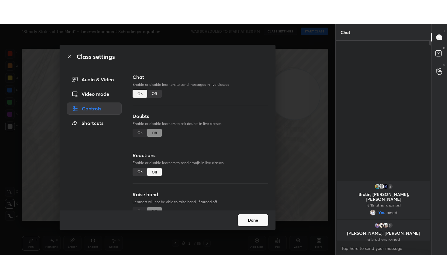
scroll to position [199, 94]
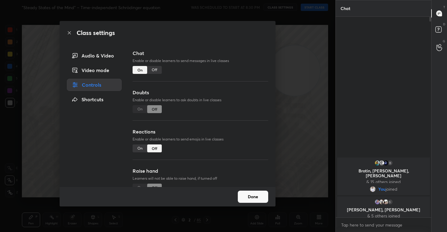
click at [252, 195] on button "Done" at bounding box center [253, 196] width 30 height 12
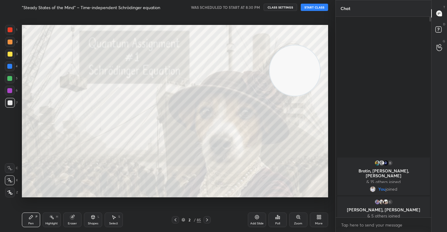
click at [319, 8] on button "START CLASS" at bounding box center [313, 7] width 27 height 7
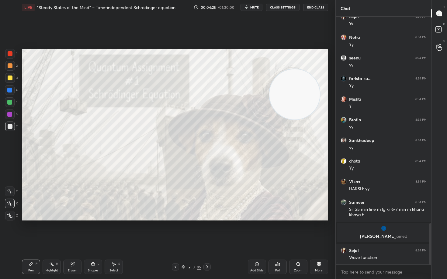
scroll to position [1243, 0]
drag, startPoint x: 255, startPoint y: 264, endPoint x: 252, endPoint y: 262, distance: 3.5
click at [255, 231] on icon at bounding box center [256, 264] width 5 height 5
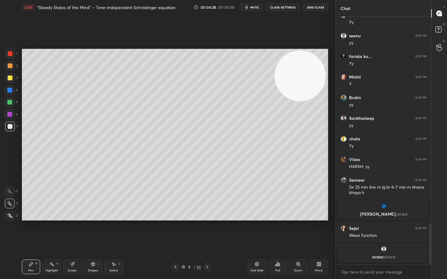
drag, startPoint x: 300, startPoint y: 95, endPoint x: 320, endPoint y: 54, distance: 45.8
click at [322, 58] on video at bounding box center [300, 76] width 50 height 50
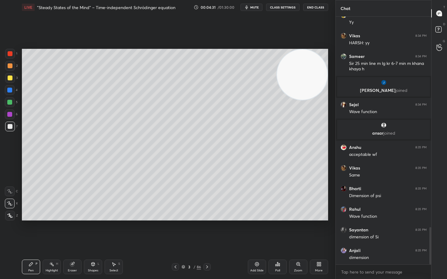
scroll to position [1398, 0]
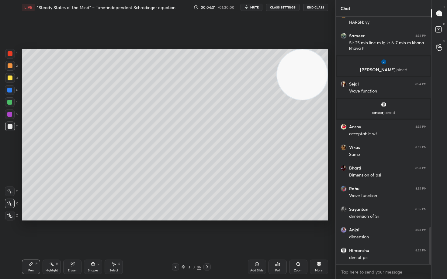
click at [9, 67] on div at bounding box center [10, 65] width 5 height 5
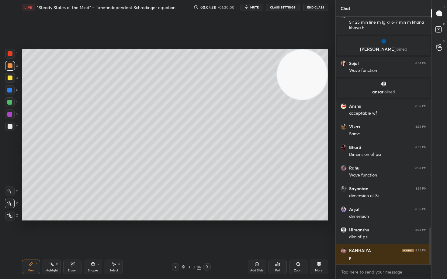
scroll to position [1439, 0]
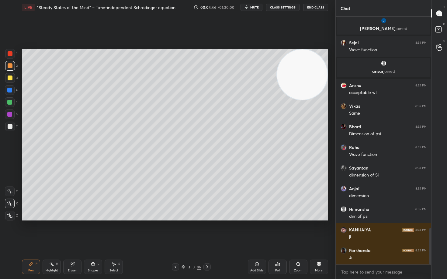
click at [10, 125] on div at bounding box center [10, 126] width 5 height 5
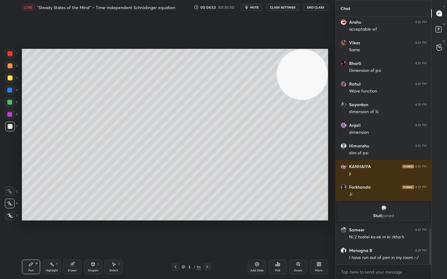
scroll to position [1476, 0]
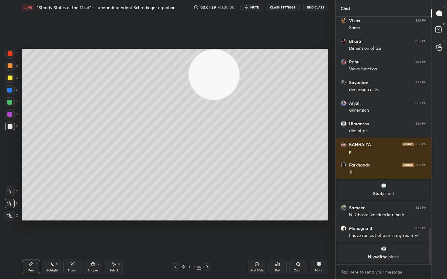
drag, startPoint x: 293, startPoint y: 80, endPoint x: 176, endPoint y: 70, distance: 116.8
click at [189, 70] on video at bounding box center [214, 75] width 50 height 50
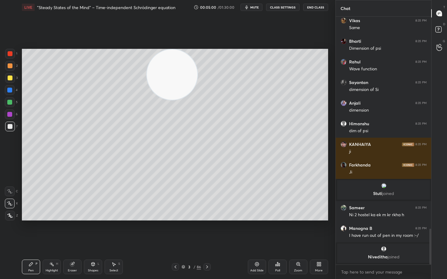
drag, startPoint x: 183, startPoint y: 80, endPoint x: 80, endPoint y: 56, distance: 106.0
click at [147, 61] on video at bounding box center [172, 75] width 50 height 50
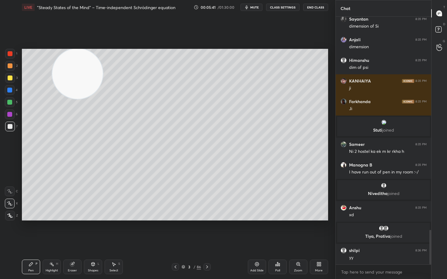
scroll to position [1532, 0]
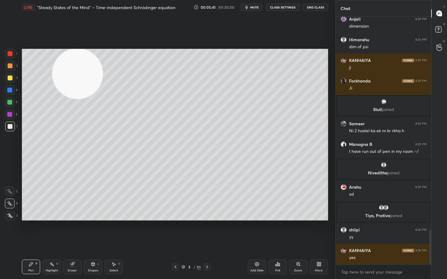
click at [12, 77] on div at bounding box center [10, 78] width 5 height 5
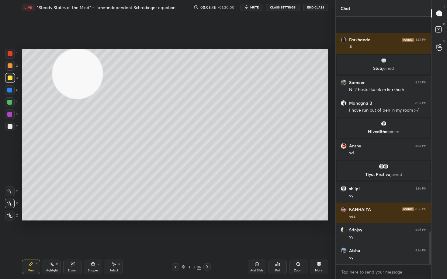
scroll to position [1617, 0]
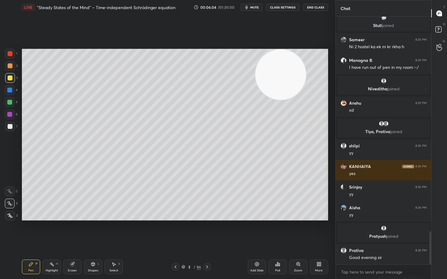
drag, startPoint x: 88, startPoint y: 84, endPoint x: 281, endPoint y: 55, distance: 195.0
click at [299, 64] on video at bounding box center [280, 75] width 50 height 50
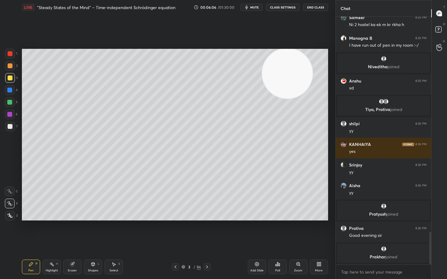
click at [9, 126] on div at bounding box center [10, 126] width 5 height 5
drag, startPoint x: 9, startPoint y: 102, endPoint x: 15, endPoint y: 107, distance: 7.7
click at [9, 103] on div at bounding box center [9, 102] width 5 height 5
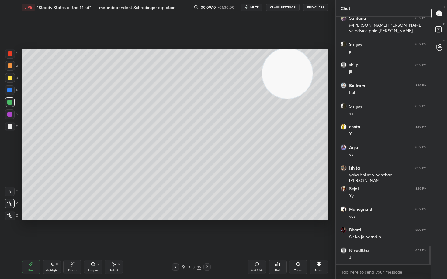
scroll to position [3044, 0]
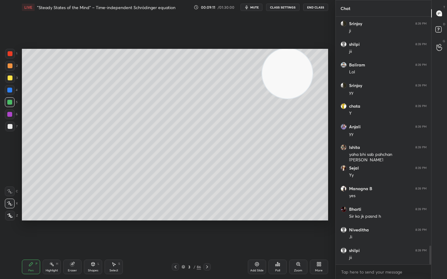
click at [9, 127] on div at bounding box center [10, 126] width 5 height 5
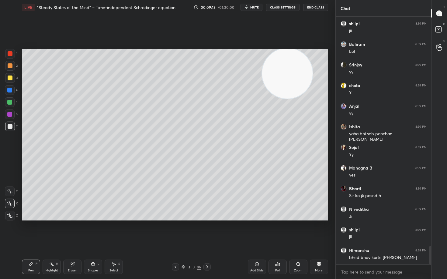
click at [9, 66] on div at bounding box center [10, 65] width 5 height 5
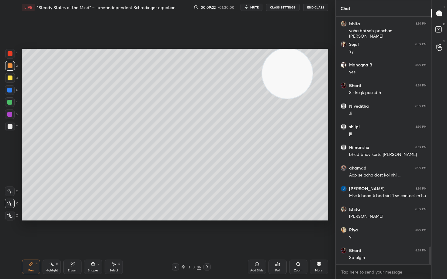
scroll to position [3189, 0]
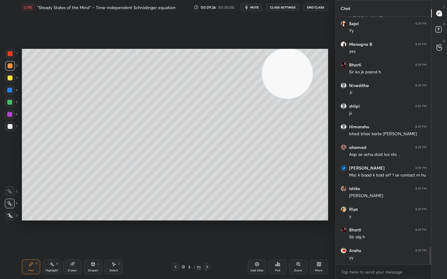
click at [257, 231] on icon at bounding box center [256, 264] width 5 height 5
click at [10, 127] on div at bounding box center [10, 126] width 5 height 5
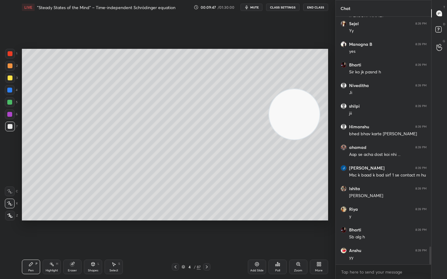
drag, startPoint x: 292, startPoint y: 86, endPoint x: 295, endPoint y: 117, distance: 30.8
click at [297, 117] on video at bounding box center [294, 114] width 50 height 50
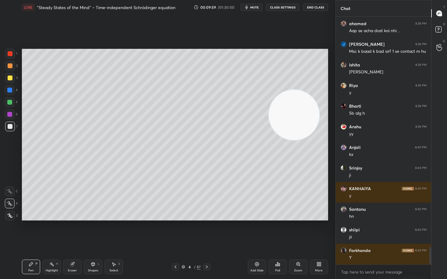
scroll to position [3333, 0]
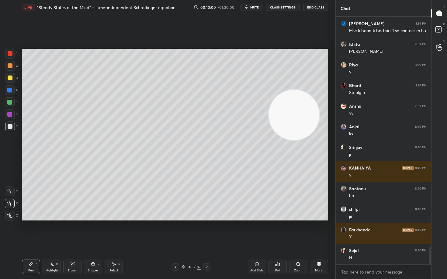
click at [11, 78] on div at bounding box center [10, 78] width 5 height 5
drag, startPoint x: 293, startPoint y: 125, endPoint x: 303, endPoint y: 83, distance: 43.2
click at [306, 90] on video at bounding box center [294, 115] width 50 height 50
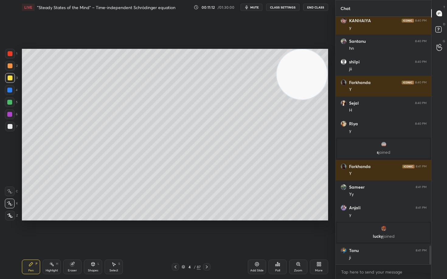
scroll to position [3026, 0]
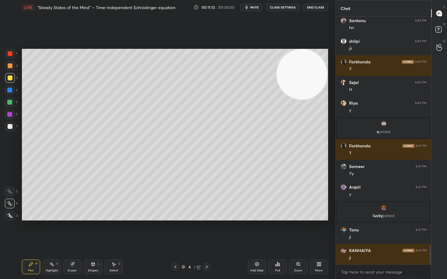
click at [12, 126] on div at bounding box center [10, 127] width 10 height 10
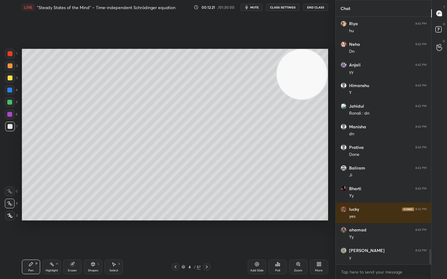
scroll to position [3832, 0]
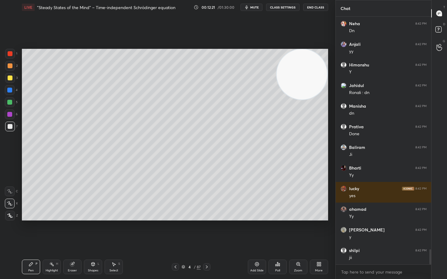
click at [257, 231] on icon at bounding box center [257, 265] width 4 height 4
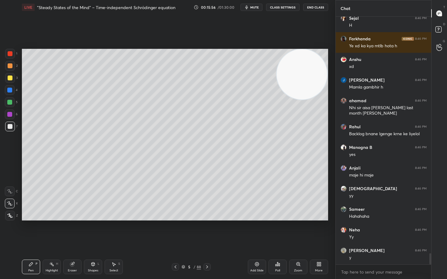
scroll to position [5272, 0]
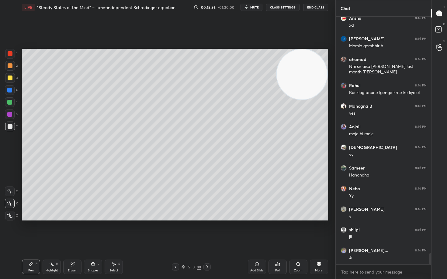
click at [256, 231] on icon at bounding box center [256, 265] width 2 height 2
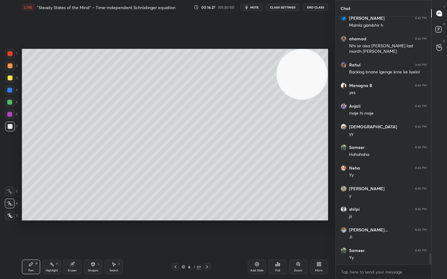
scroll to position [5315, 0]
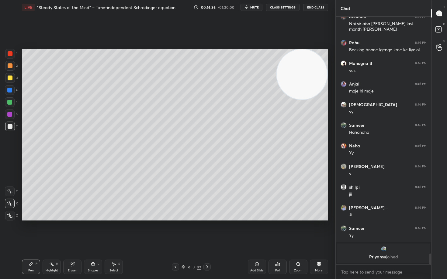
click at [11, 78] on div at bounding box center [10, 78] width 5 height 5
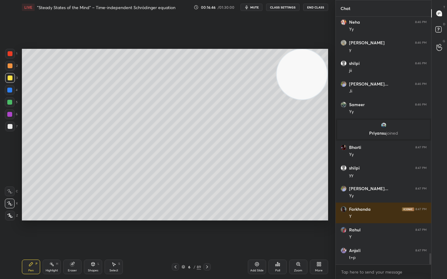
scroll to position [5199, 0]
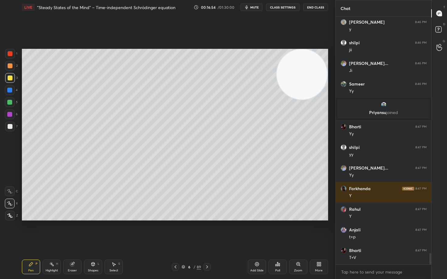
drag, startPoint x: 9, startPoint y: 125, endPoint x: 19, endPoint y: 129, distance: 10.9
click at [9, 125] on div at bounding box center [10, 126] width 5 height 5
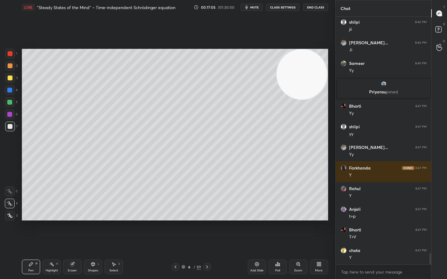
scroll to position [5241, 0]
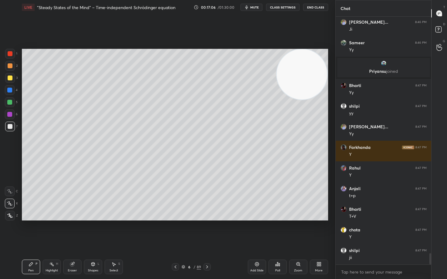
click at [255, 231] on icon at bounding box center [256, 264] width 5 height 5
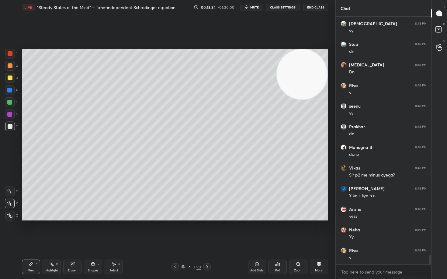
scroll to position [6326, 0]
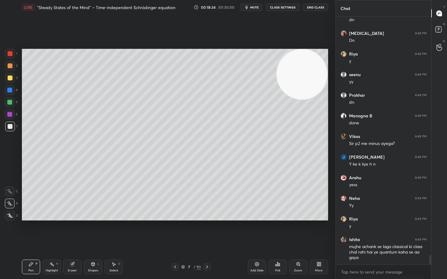
click at [8, 78] on div at bounding box center [10, 78] width 5 height 5
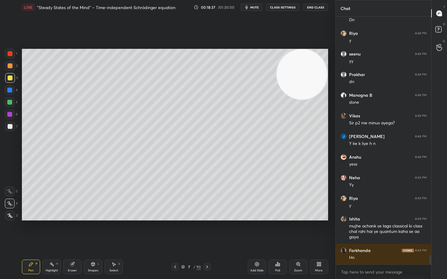
scroll to position [6367, 0]
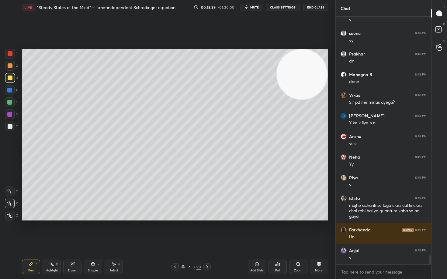
click at [9, 64] on div at bounding box center [10, 65] width 5 height 5
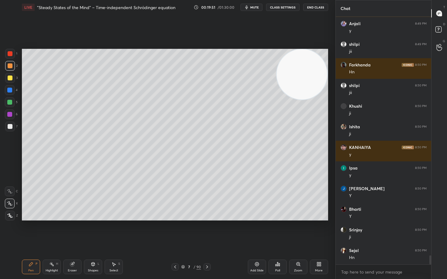
scroll to position [6615, 0]
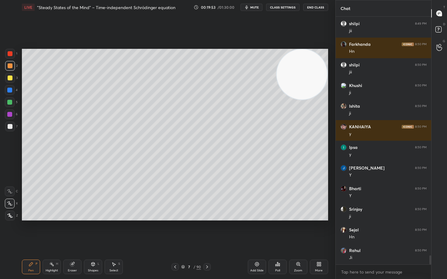
click at [11, 125] on div at bounding box center [10, 126] width 5 height 5
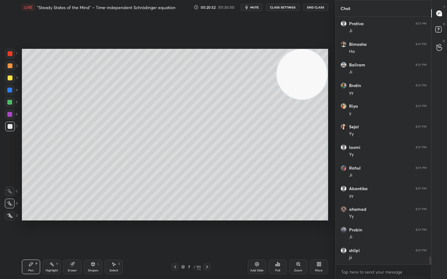
scroll to position [7473, 0]
click at [256, 231] on icon at bounding box center [256, 265] width 2 height 2
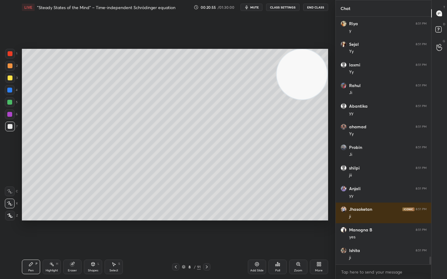
scroll to position [7556, 0]
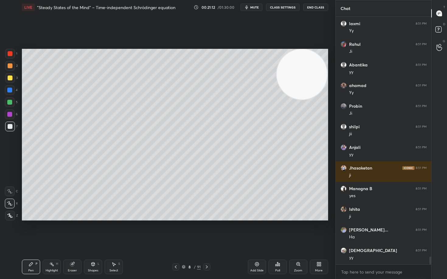
drag, startPoint x: 308, startPoint y: 76, endPoint x: 292, endPoint y: 137, distance: 63.3
click at [301, 100] on video at bounding box center [301, 74] width 50 height 50
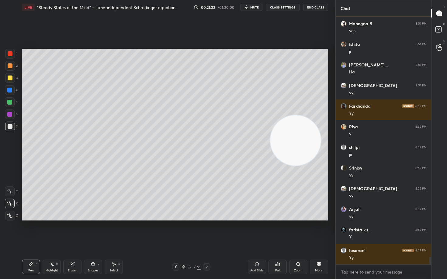
scroll to position [7763, 0]
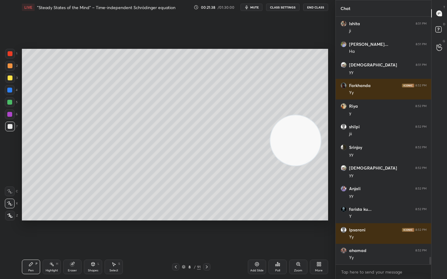
click at [9, 76] on div at bounding box center [10, 78] width 5 height 5
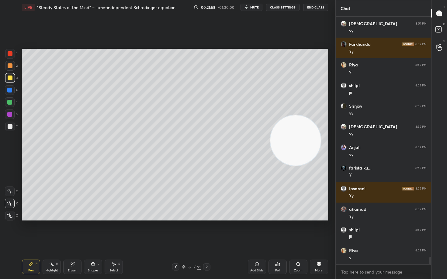
scroll to position [7825, 0]
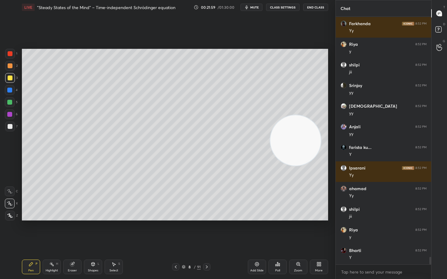
drag, startPoint x: 294, startPoint y: 186, endPoint x: 291, endPoint y: 203, distance: 17.2
click at [292, 166] on video at bounding box center [295, 140] width 50 height 50
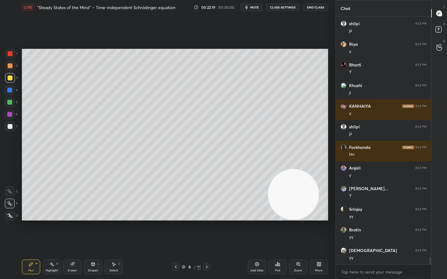
scroll to position [8031, 0]
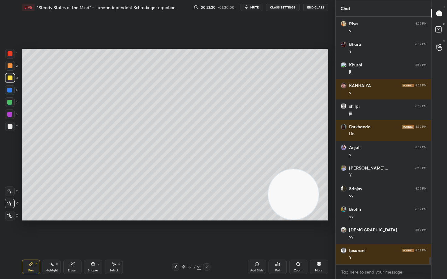
click at [12, 127] on div at bounding box center [10, 126] width 5 height 5
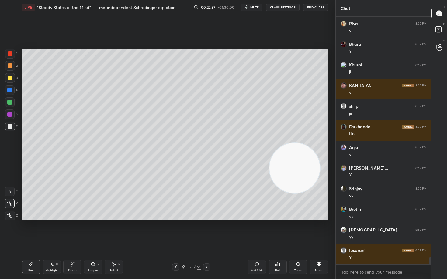
drag, startPoint x: 291, startPoint y: 175, endPoint x: 302, endPoint y: 87, distance: 88.2
click at [304, 143] on video at bounding box center [294, 168] width 50 height 50
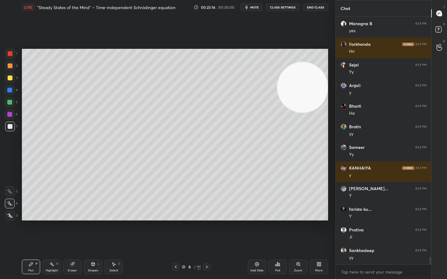
scroll to position [8341, 0]
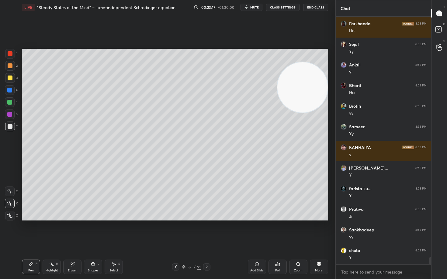
drag, startPoint x: 9, startPoint y: 67, endPoint x: 16, endPoint y: 82, distance: 16.9
click at [9, 67] on div at bounding box center [10, 65] width 5 height 5
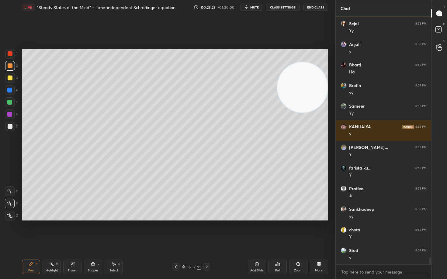
scroll to position [8382, 0]
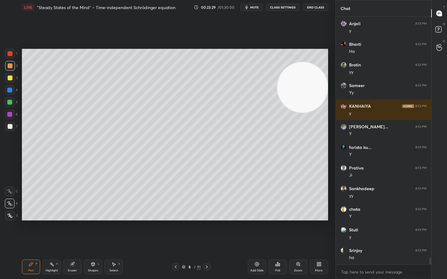
click at [258, 231] on icon at bounding box center [256, 264] width 5 height 5
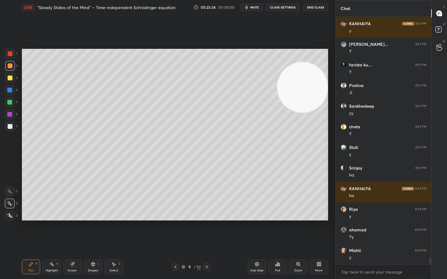
scroll to position [8486, 0]
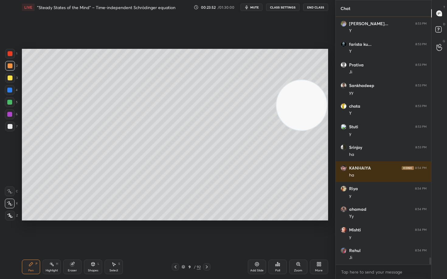
drag, startPoint x: 304, startPoint y: 112, endPoint x: 287, endPoint y: 173, distance: 63.2
click at [298, 131] on video at bounding box center [301, 105] width 50 height 50
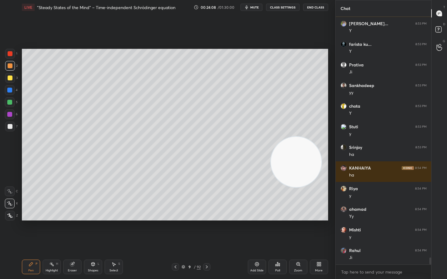
scroll to position [8506, 0]
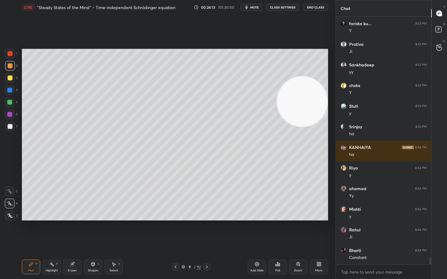
drag, startPoint x: 302, startPoint y: 177, endPoint x: 309, endPoint y: 108, distance: 69.6
click at [310, 110] on video at bounding box center [302, 102] width 50 height 50
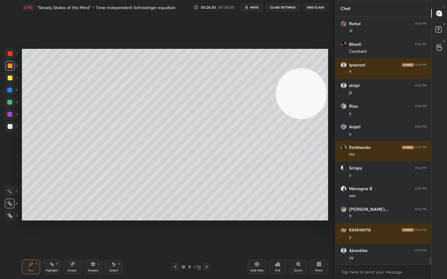
scroll to position [8754, 0]
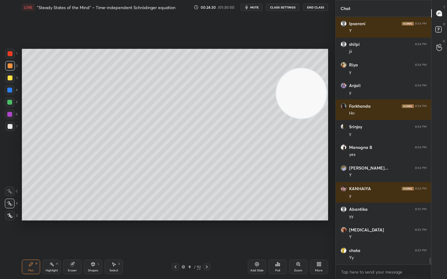
drag, startPoint x: 304, startPoint y: 97, endPoint x: 170, endPoint y: 81, distance: 135.5
click at [276, 81] on video at bounding box center [301, 93] width 50 height 50
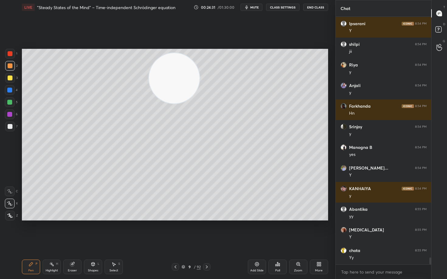
drag, startPoint x: 85, startPoint y: 60, endPoint x: 53, endPoint y: 59, distance: 32.2
click at [149, 59] on video at bounding box center [174, 78] width 50 height 50
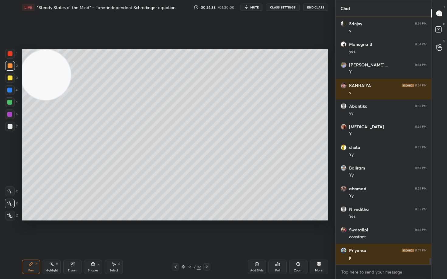
scroll to position [8878, 0]
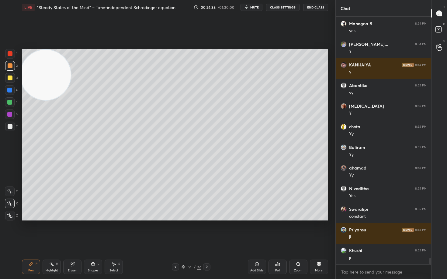
drag, startPoint x: 74, startPoint y: 266, endPoint x: 69, endPoint y: 262, distance: 5.4
click at [73, 231] on icon at bounding box center [72, 265] width 4 height 4
click at [10, 170] on icon at bounding box center [9, 171] width 5 height 5
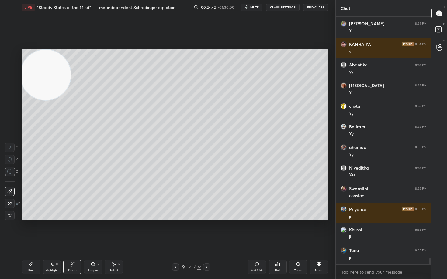
click at [27, 231] on div "Pen P" at bounding box center [31, 267] width 18 height 15
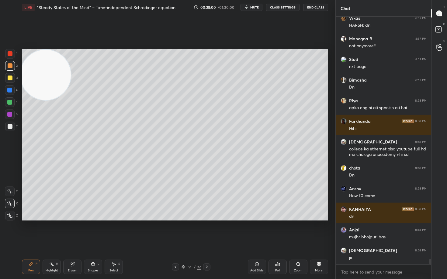
scroll to position [10398, 0]
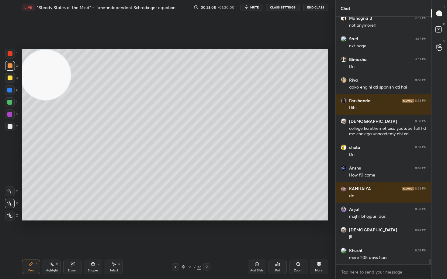
click at [10, 126] on div at bounding box center [10, 126] width 5 height 5
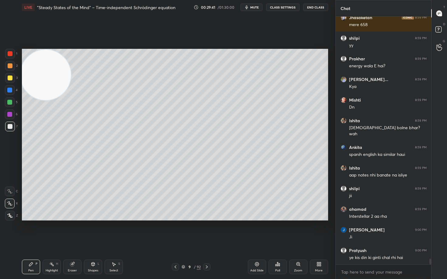
scroll to position [10693, 0]
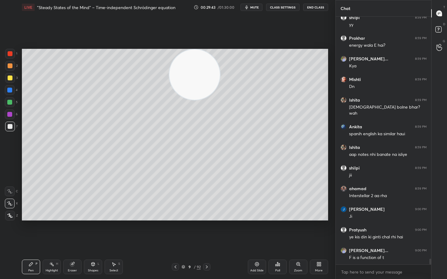
drag, startPoint x: 41, startPoint y: 82, endPoint x: 217, endPoint y: 72, distance: 176.2
click at [209, 76] on video at bounding box center [194, 75] width 50 height 50
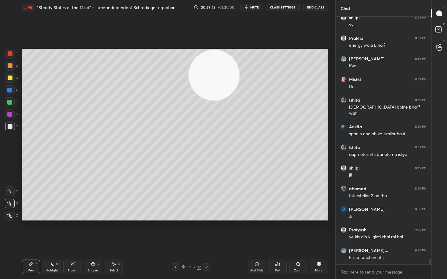
scroll to position [10714, 0]
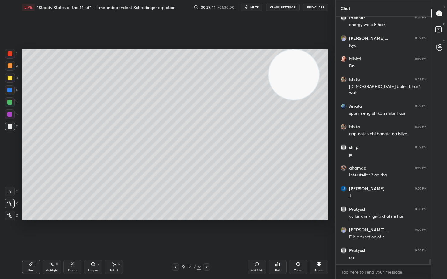
drag, startPoint x: 252, startPoint y: 74, endPoint x: 305, endPoint y: 65, distance: 53.9
click at [307, 67] on video at bounding box center [293, 75] width 50 height 50
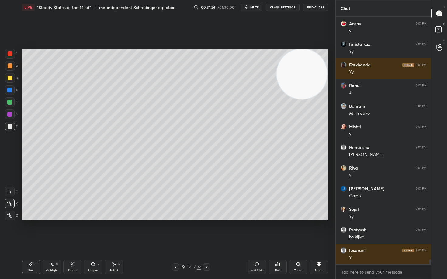
scroll to position [11645, 0]
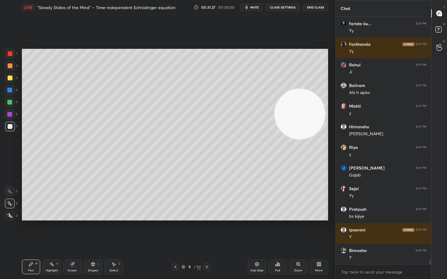
drag, startPoint x: 299, startPoint y: 124, endPoint x: 296, endPoint y: 100, distance: 24.3
click at [300, 134] on video at bounding box center [299, 114] width 50 height 50
drag, startPoint x: 256, startPoint y: 264, endPoint x: 257, endPoint y: 261, distance: 3.3
click at [256, 231] on icon at bounding box center [256, 264] width 5 height 5
click at [315, 94] on div "Setting up your live class Poll for secs No correct answer Start poll" at bounding box center [175, 135] width 306 height 172
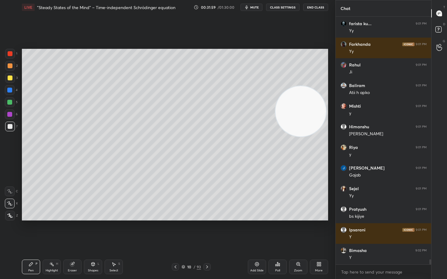
drag, startPoint x: 300, startPoint y: 123, endPoint x: 303, endPoint y: 79, distance: 44.5
click at [303, 86] on video at bounding box center [300, 111] width 50 height 50
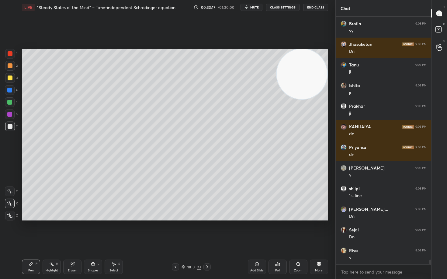
scroll to position [12347, 0]
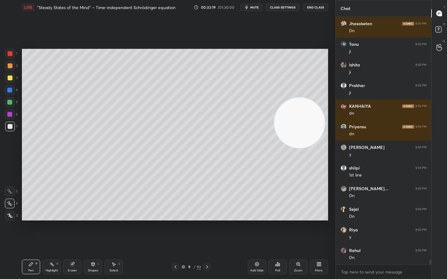
drag, startPoint x: 307, startPoint y: 122, endPoint x: 292, endPoint y: 129, distance: 17.3
click at [309, 148] on video at bounding box center [299, 123] width 50 height 50
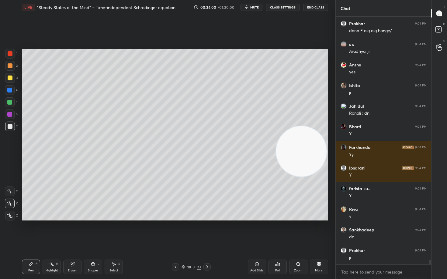
scroll to position [12657, 0]
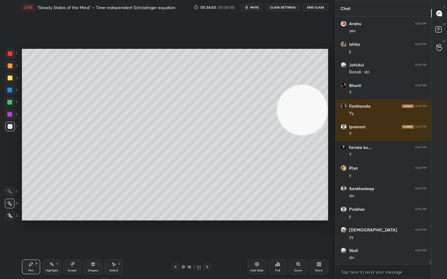
drag, startPoint x: 304, startPoint y: 134, endPoint x: 317, endPoint y: 75, distance: 60.0
click at [317, 85] on video at bounding box center [302, 110] width 50 height 50
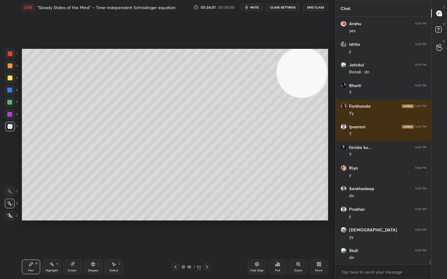
scroll to position [12677, 0]
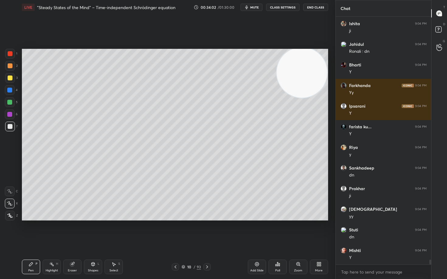
click at [255, 231] on icon at bounding box center [256, 264] width 5 height 5
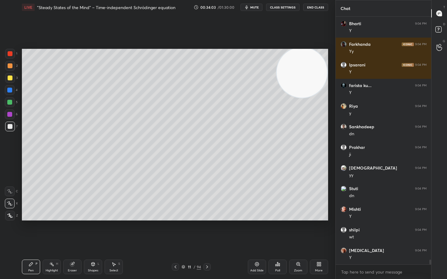
click at [7, 79] on div at bounding box center [10, 78] width 10 height 10
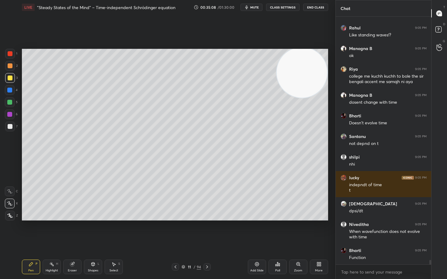
scroll to position [13015, 0]
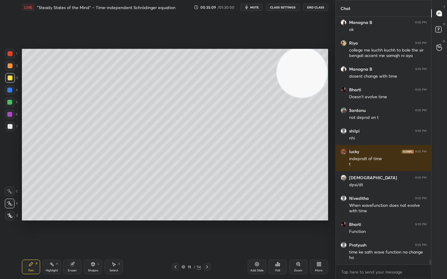
click at [11, 125] on div at bounding box center [10, 126] width 5 height 5
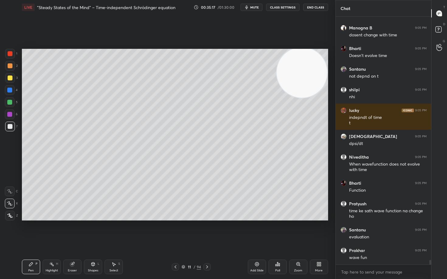
scroll to position [13077, 0]
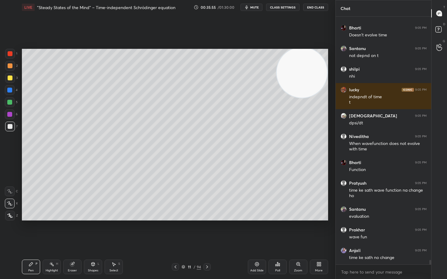
click at [8, 67] on div at bounding box center [10, 65] width 5 height 5
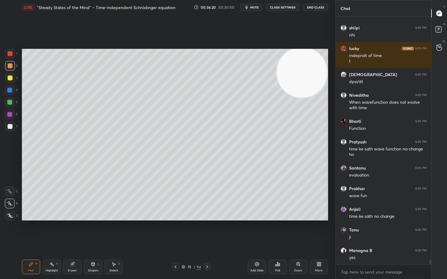
scroll to position [13139, 0]
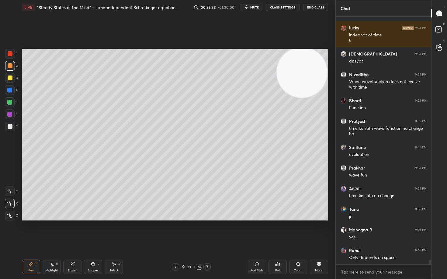
drag, startPoint x: 71, startPoint y: 268, endPoint x: 82, endPoint y: 261, distance: 12.8
click at [71, 231] on div "Eraser" at bounding box center [72, 267] width 18 height 15
click at [33, 231] on icon at bounding box center [31, 264] width 5 height 5
click at [9, 127] on div at bounding box center [10, 126] width 5 height 5
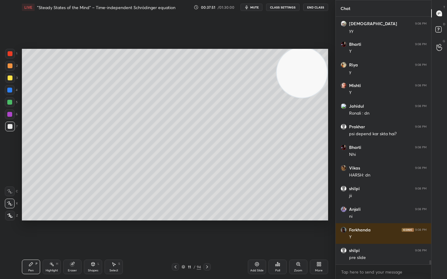
scroll to position [13779, 0]
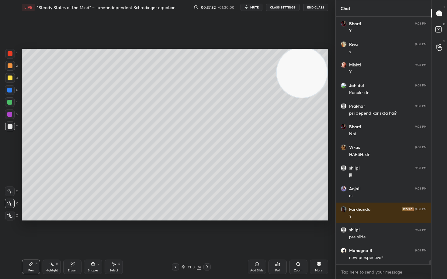
click at [256, 231] on icon at bounding box center [256, 264] width 5 height 5
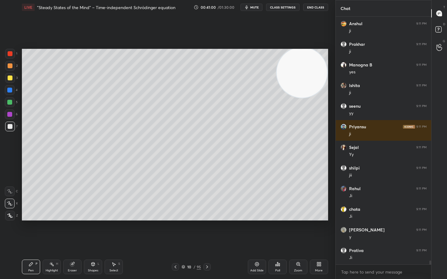
scroll to position [15595, 0]
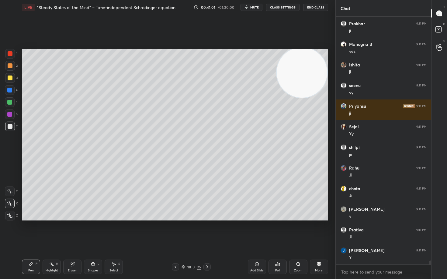
click at [255, 231] on icon at bounding box center [257, 265] width 4 height 4
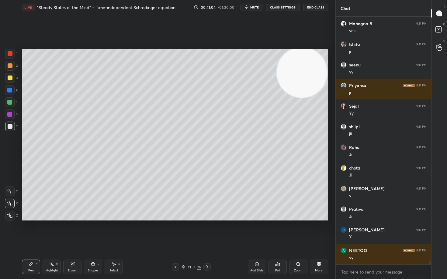
click at [9, 77] on div at bounding box center [10, 78] width 5 height 5
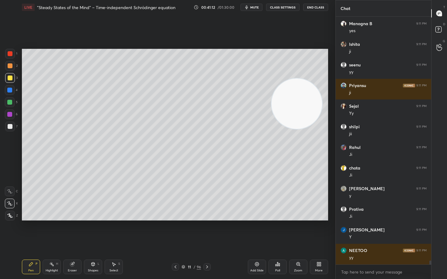
drag, startPoint x: 317, startPoint y: 87, endPoint x: 305, endPoint y: 119, distance: 34.8
click at [311, 122] on video at bounding box center [296, 104] width 50 height 50
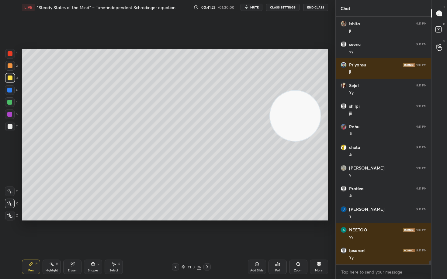
drag, startPoint x: 11, startPoint y: 124, endPoint x: 21, endPoint y: 120, distance: 11.0
click at [10, 124] on div at bounding box center [10, 127] width 10 height 10
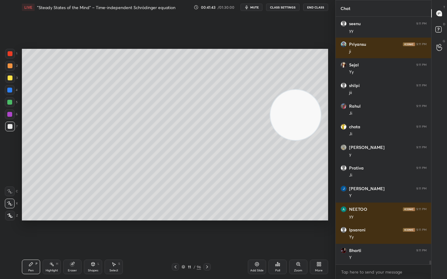
drag, startPoint x: 290, startPoint y: 131, endPoint x: 301, endPoint y: 84, distance: 47.5
click at [301, 90] on video at bounding box center [295, 115] width 50 height 50
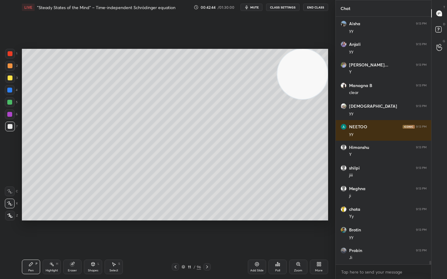
scroll to position [16318, 0]
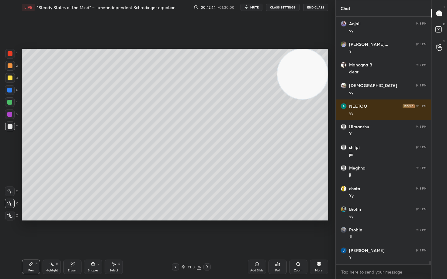
click at [11, 78] on div at bounding box center [10, 78] width 5 height 5
click at [255, 231] on icon at bounding box center [256, 264] width 5 height 5
drag, startPoint x: 12, startPoint y: 66, endPoint x: 21, endPoint y: 68, distance: 9.4
click at [11, 66] on div at bounding box center [10, 66] width 10 height 10
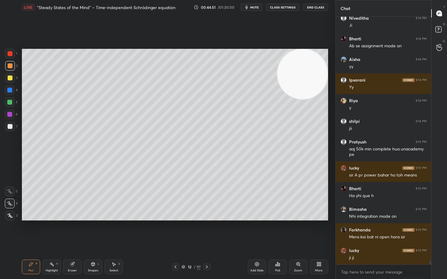
scroll to position [17294, 0]
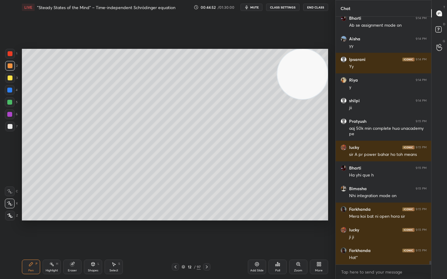
click at [75, 231] on div "Eraser" at bounding box center [72, 267] width 18 height 15
click at [30, 231] on div "Pen" at bounding box center [30, 270] width 5 height 3
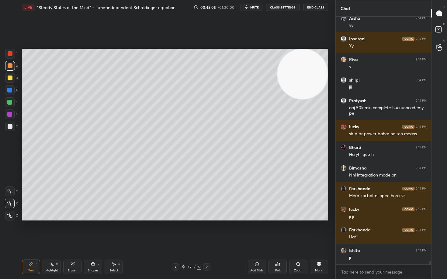
click at [10, 126] on div at bounding box center [10, 126] width 5 height 5
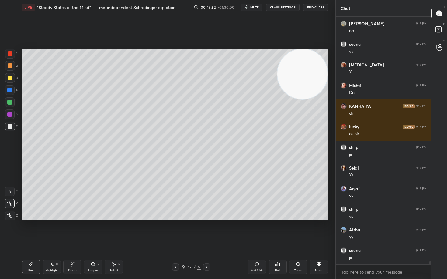
scroll to position [18044, 0]
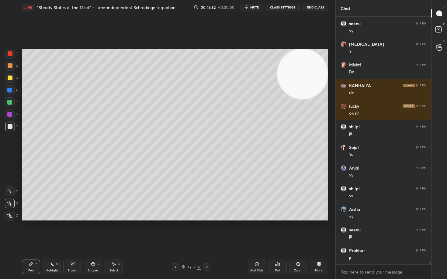
click at [10, 53] on div at bounding box center [10, 53] width 5 height 5
click at [10, 65] on div at bounding box center [10, 65] width 5 height 5
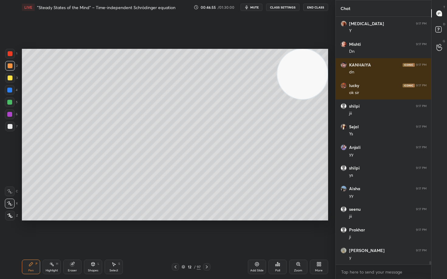
scroll to position [18085, 0]
click at [256, 231] on icon at bounding box center [257, 265] width 4 height 4
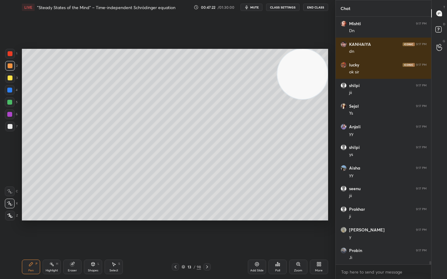
scroll to position [18106, 0]
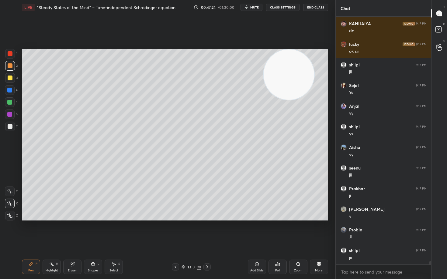
drag, startPoint x: 283, startPoint y: 71, endPoint x: 136, endPoint y: 63, distance: 147.6
click at [263, 64] on video at bounding box center [288, 75] width 50 height 50
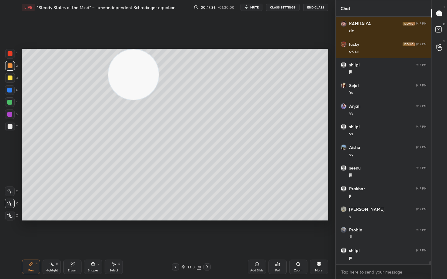
drag, startPoint x: 146, startPoint y: 84, endPoint x: 82, endPoint y: 70, distance: 65.8
click at [108, 74] on video at bounding box center [133, 75] width 50 height 50
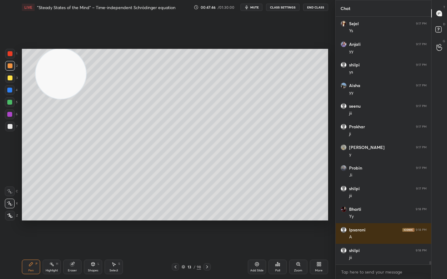
scroll to position [18188, 0]
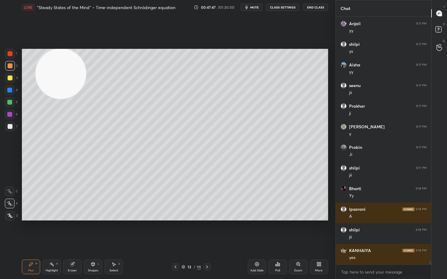
click at [10, 126] on div at bounding box center [10, 126] width 5 height 5
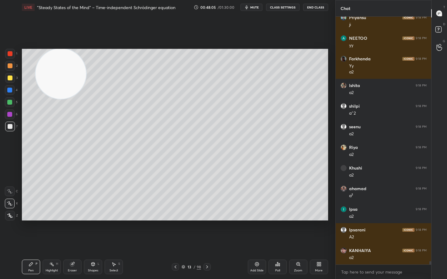
scroll to position [18463, 0]
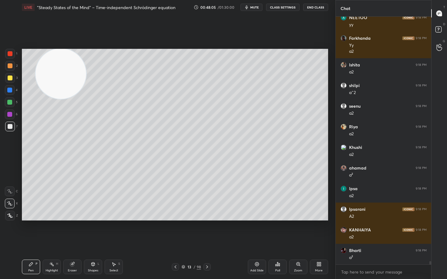
click at [10, 78] on div at bounding box center [10, 78] width 5 height 5
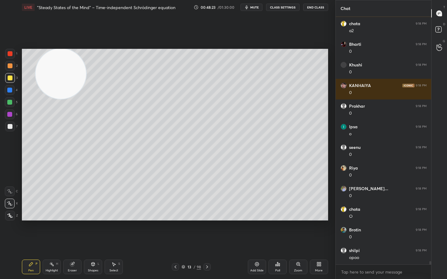
scroll to position [18794, 0]
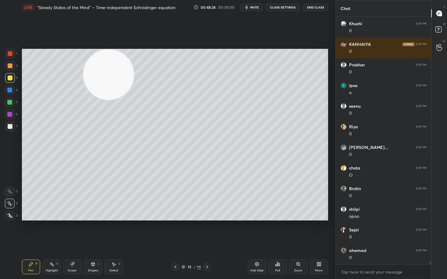
drag, startPoint x: 54, startPoint y: 80, endPoint x: 270, endPoint y: 61, distance: 217.5
click at [134, 65] on video at bounding box center [108, 75] width 50 height 50
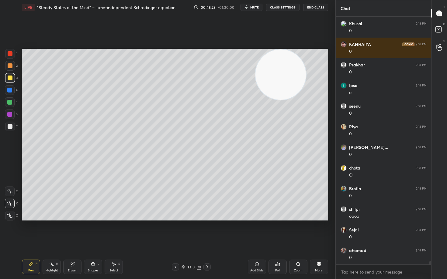
drag, startPoint x: 264, startPoint y: 80, endPoint x: 282, endPoint y: 73, distance: 19.2
click at [291, 70] on video at bounding box center [280, 75] width 50 height 50
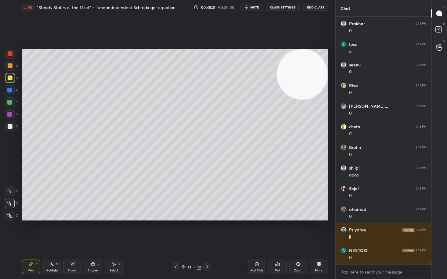
scroll to position [18856, 0]
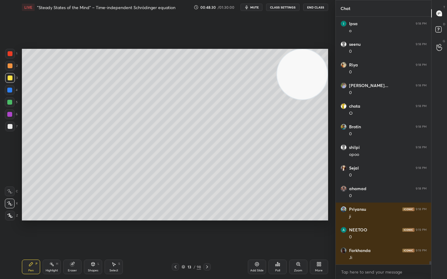
click at [9, 67] on div at bounding box center [10, 65] width 5 height 5
click at [8, 127] on div at bounding box center [10, 126] width 5 height 5
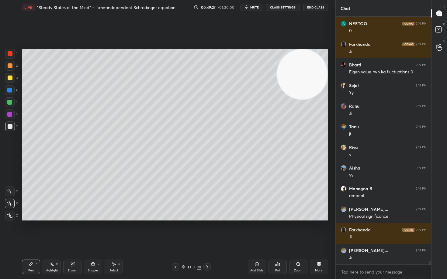
scroll to position [19083, 0]
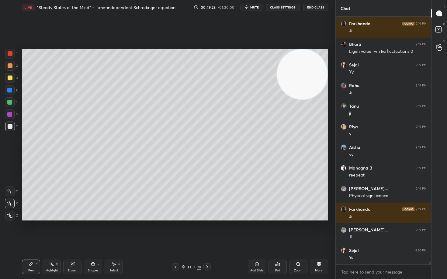
click at [255, 231] on icon at bounding box center [256, 264] width 5 height 5
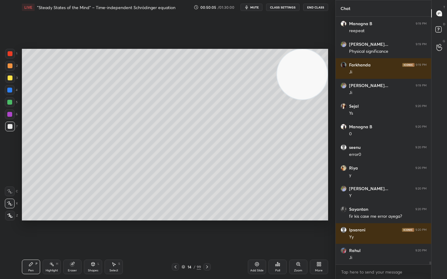
scroll to position [19248, 0]
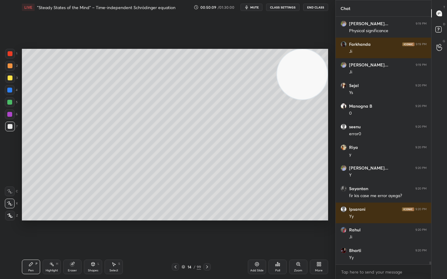
click at [9, 67] on div at bounding box center [10, 65] width 5 height 5
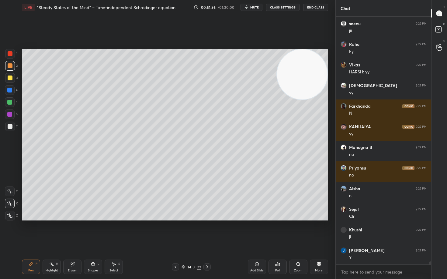
scroll to position [20343, 0]
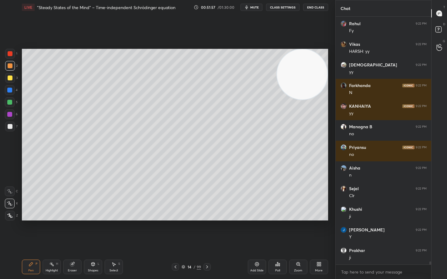
click at [10, 127] on div at bounding box center [10, 126] width 5 height 5
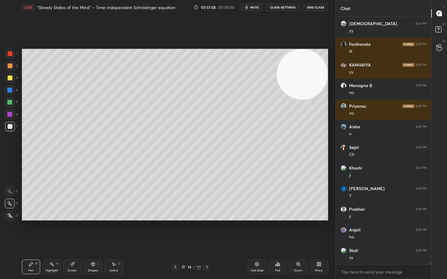
click at [258, 231] on icon at bounding box center [257, 265] width 4 height 4
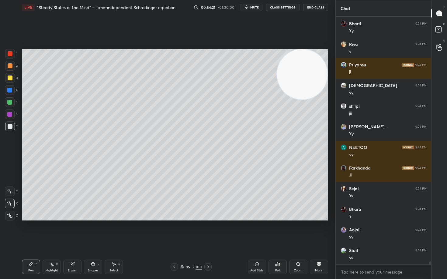
scroll to position [21092, 0]
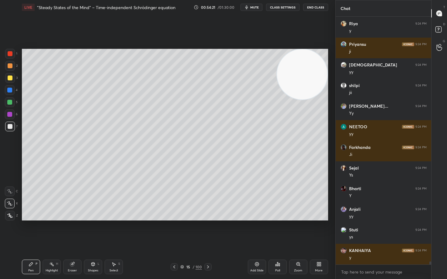
click at [256, 231] on icon at bounding box center [256, 264] width 5 height 5
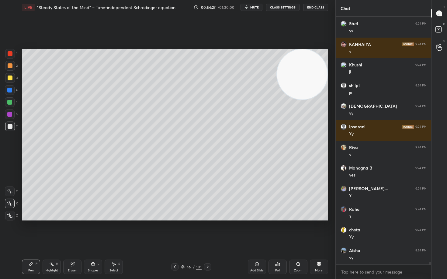
scroll to position [21325, 0]
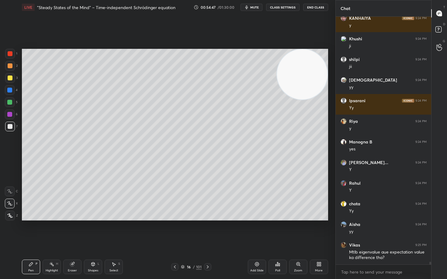
drag, startPoint x: 75, startPoint y: 266, endPoint x: 99, endPoint y: 228, distance: 45.0
click at [75, 231] on div "Eraser" at bounding box center [72, 267] width 18 height 15
click at [30, 231] on div "Pen P" at bounding box center [31, 267] width 18 height 15
drag, startPoint x: 302, startPoint y: 152, endPoint x: 300, endPoint y: 161, distance: 9.6
click at [301, 100] on video at bounding box center [302, 74] width 50 height 50
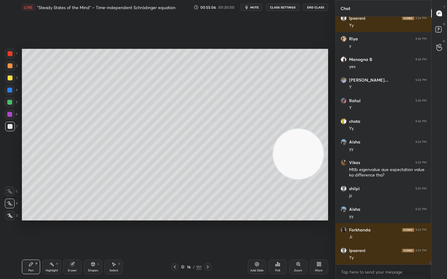
scroll to position [21428, 0]
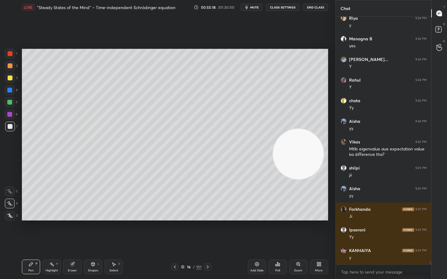
drag, startPoint x: 300, startPoint y: 152, endPoint x: 299, endPoint y: 194, distance: 41.4
click at [301, 180] on video at bounding box center [298, 154] width 50 height 50
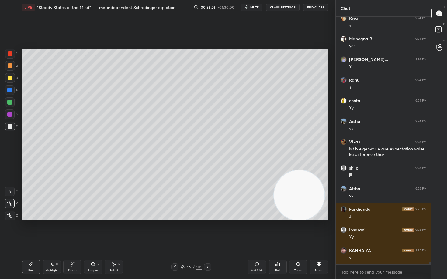
click at [73, 231] on icon at bounding box center [72, 265] width 4 height 4
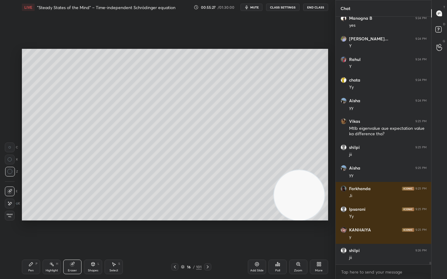
click at [22, 231] on div "Pen P" at bounding box center [31, 267] width 18 height 15
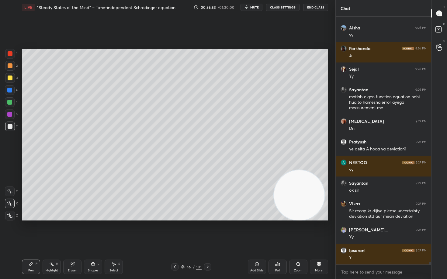
scroll to position [21878, 0]
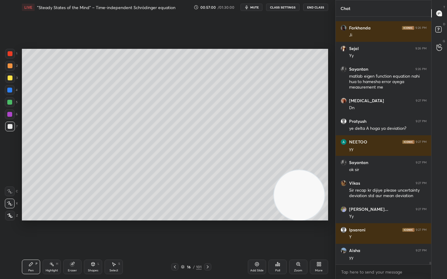
click at [254, 231] on icon at bounding box center [256, 264] width 5 height 5
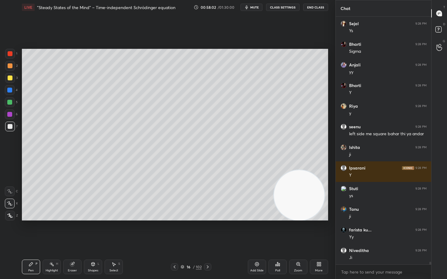
scroll to position [22209, 0]
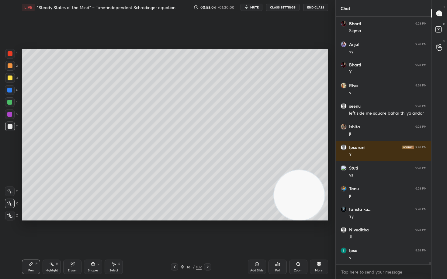
drag, startPoint x: 10, startPoint y: 77, endPoint x: 17, endPoint y: 76, distance: 7.4
click at [9, 78] on div at bounding box center [10, 78] width 5 height 5
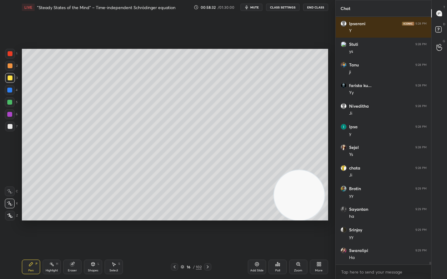
scroll to position [22353, 0]
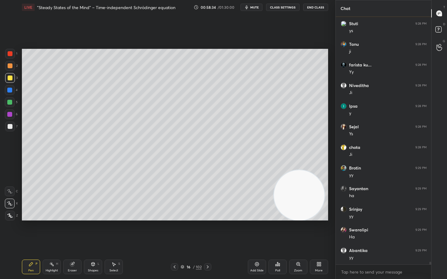
click at [255, 231] on icon at bounding box center [256, 264] width 5 height 5
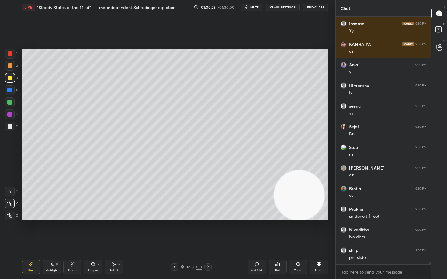
scroll to position [23356, 0]
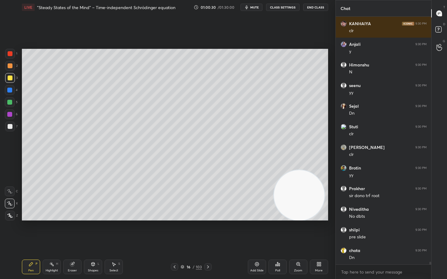
click at [255, 231] on icon at bounding box center [256, 264] width 5 height 5
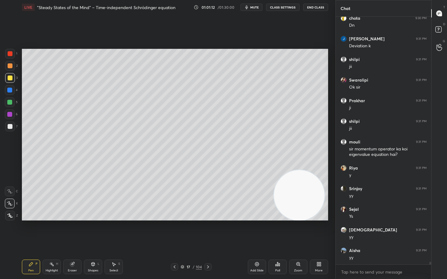
scroll to position [23609, 0]
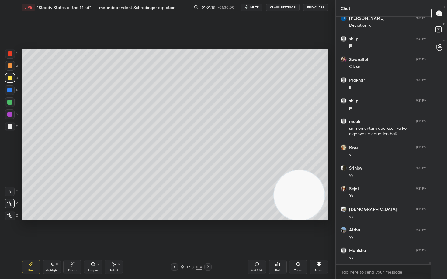
drag, startPoint x: 10, startPoint y: 126, endPoint x: 19, endPoint y: 127, distance: 8.9
click at [10, 126] on div at bounding box center [10, 126] width 5 height 5
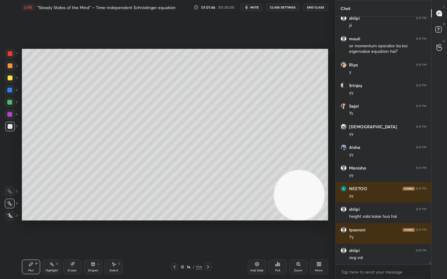
scroll to position [23698, 0]
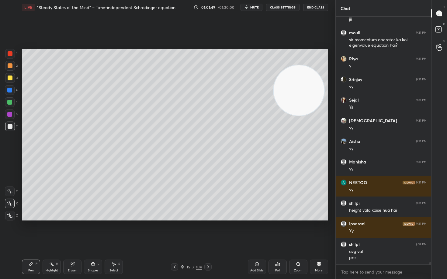
drag, startPoint x: 297, startPoint y: 197, endPoint x: 295, endPoint y: 80, distance: 117.3
click at [296, 83] on video at bounding box center [298, 90] width 50 height 50
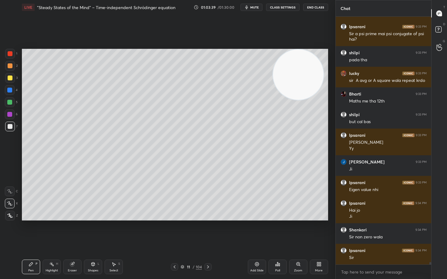
scroll to position [24038, 0]
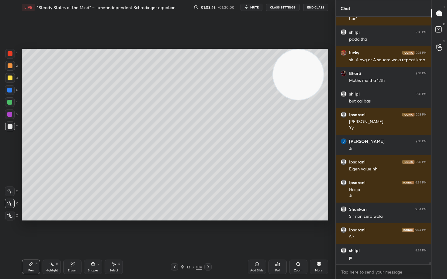
drag, startPoint x: 256, startPoint y: 265, endPoint x: 245, endPoint y: 239, distance: 28.0
click at [255, 231] on icon at bounding box center [256, 264] width 5 height 5
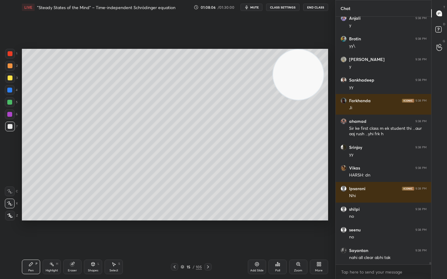
scroll to position [26668, 0]
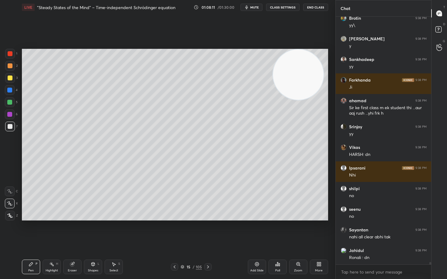
click at [256, 231] on icon at bounding box center [256, 264] width 5 height 5
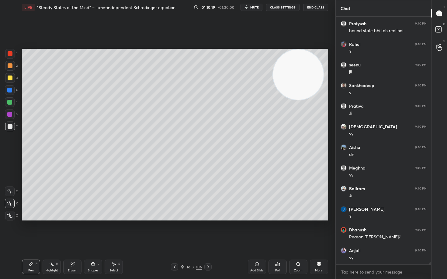
scroll to position [28031, 0]
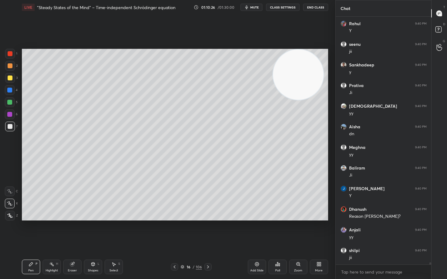
click at [255, 231] on div "Add Slide" at bounding box center [257, 267] width 18 height 15
drag, startPoint x: 8, startPoint y: 66, endPoint x: 12, endPoint y: 66, distance: 4.0
click at [8, 66] on div at bounding box center [10, 65] width 5 height 5
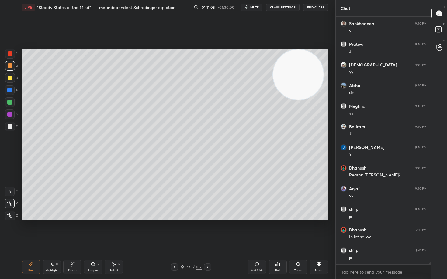
scroll to position [28093, 0]
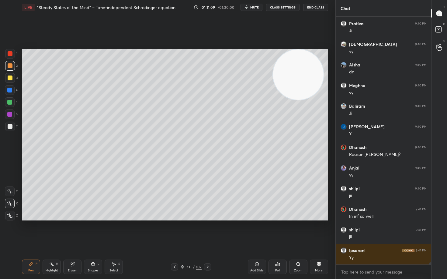
click at [10, 126] on div at bounding box center [10, 126] width 5 height 5
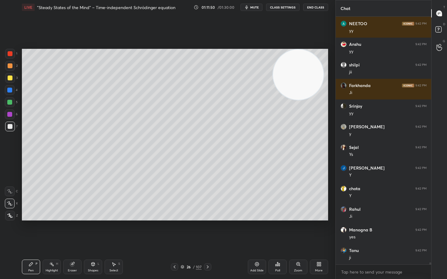
scroll to position [28507, 0]
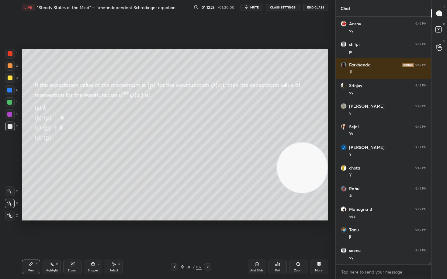
drag, startPoint x: 304, startPoint y: 71, endPoint x: 313, endPoint y: 171, distance: 100.6
click at [313, 168] on video at bounding box center [302, 168] width 50 height 50
click at [10, 77] on div at bounding box center [10, 78] width 5 height 5
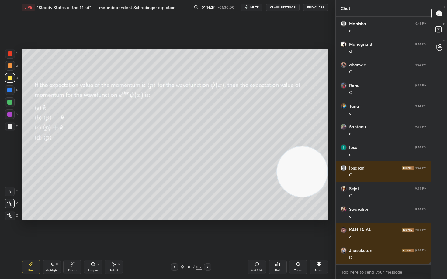
scroll to position [29002, 0]
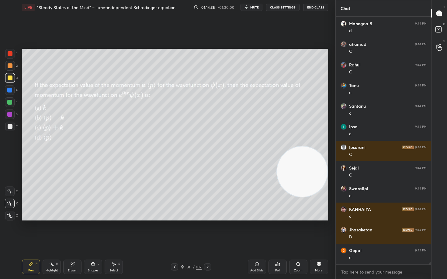
drag, startPoint x: 10, startPoint y: 78, endPoint x: 18, endPoint y: 78, distance: 7.3
click at [10, 78] on div at bounding box center [10, 78] width 5 height 5
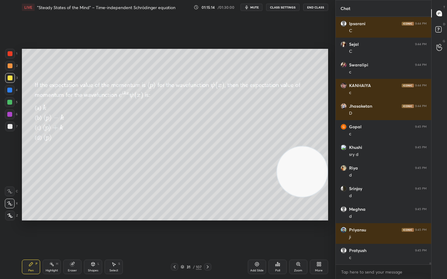
scroll to position [29147, 0]
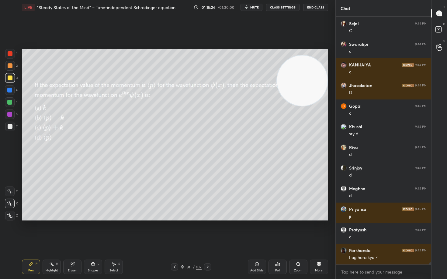
drag, startPoint x: 292, startPoint y: 184, endPoint x: 298, endPoint y: 69, distance: 115.0
click at [307, 80] on video at bounding box center [302, 81] width 50 height 50
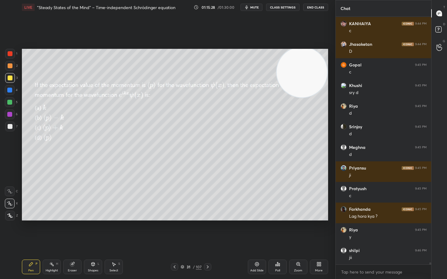
scroll to position [29209, 0]
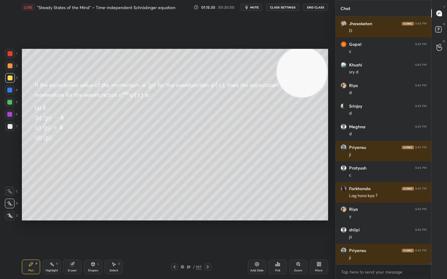
click at [71, 231] on div "Eraser" at bounding box center [72, 270] width 9 height 3
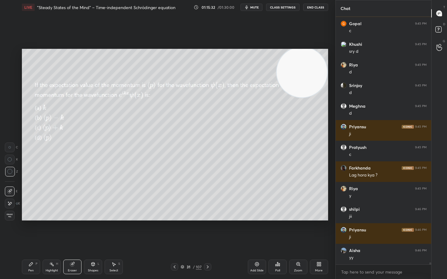
scroll to position [29250, 0]
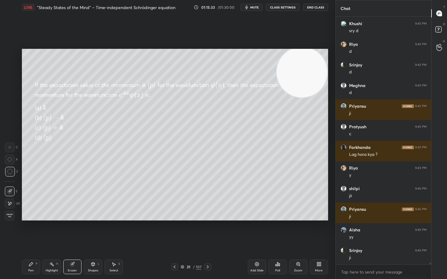
click at [27, 231] on div "Pen P" at bounding box center [31, 267] width 18 height 15
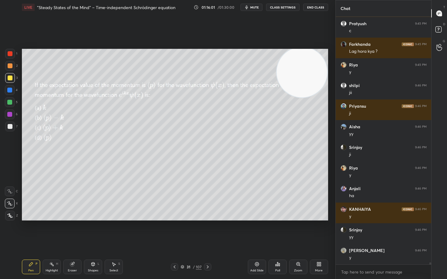
scroll to position [29374, 0]
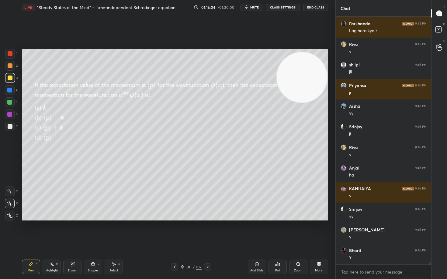
drag, startPoint x: 312, startPoint y: 74, endPoint x: 280, endPoint y: 124, distance: 58.6
click at [307, 103] on video at bounding box center [301, 77] width 50 height 50
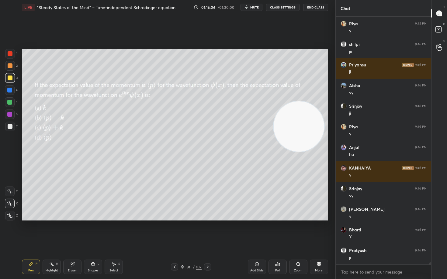
drag, startPoint x: 298, startPoint y: 134, endPoint x: 287, endPoint y: 68, distance: 66.5
click at [306, 101] on video at bounding box center [298, 126] width 50 height 50
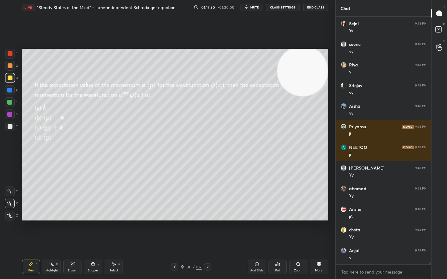
scroll to position [29932, 0]
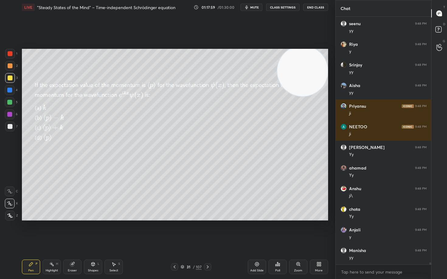
click at [255, 231] on icon at bounding box center [256, 264] width 5 height 5
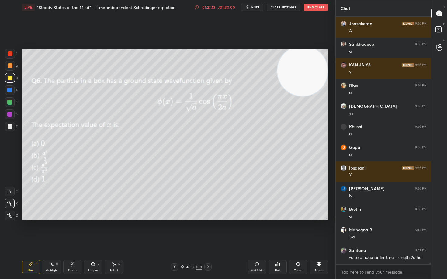
scroll to position [33013, 0]
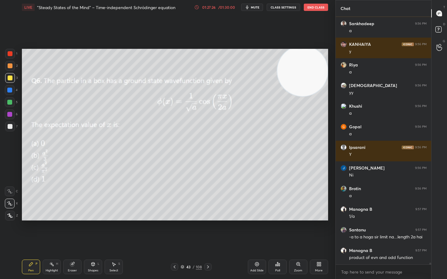
click at [73, 231] on div "Eraser" at bounding box center [72, 267] width 18 height 15
click at [25, 231] on div "Pen P" at bounding box center [31, 267] width 18 height 15
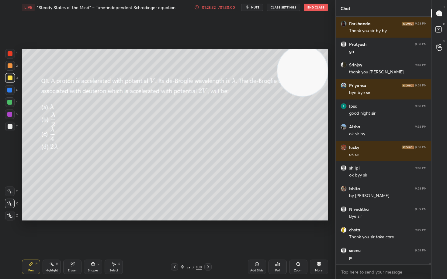
scroll to position [33891, 0]
click at [310, 8] on button "End Class" at bounding box center [315, 7] width 24 height 7
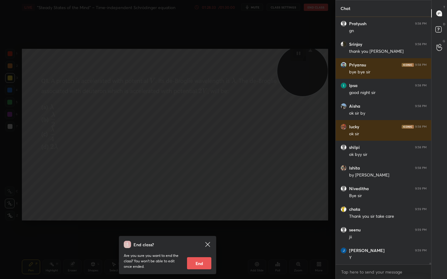
scroll to position [33912, 0]
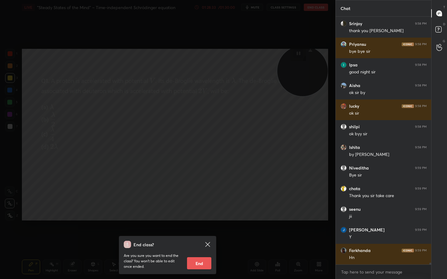
click at [198, 231] on button "End" at bounding box center [199, 264] width 24 height 12
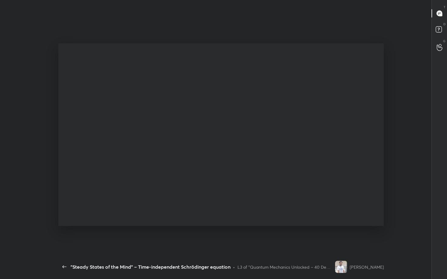
scroll to position [2, 0]
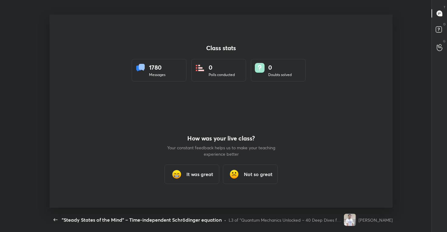
type textarea "x"
